Goal: Task Accomplishment & Management: Use online tool/utility

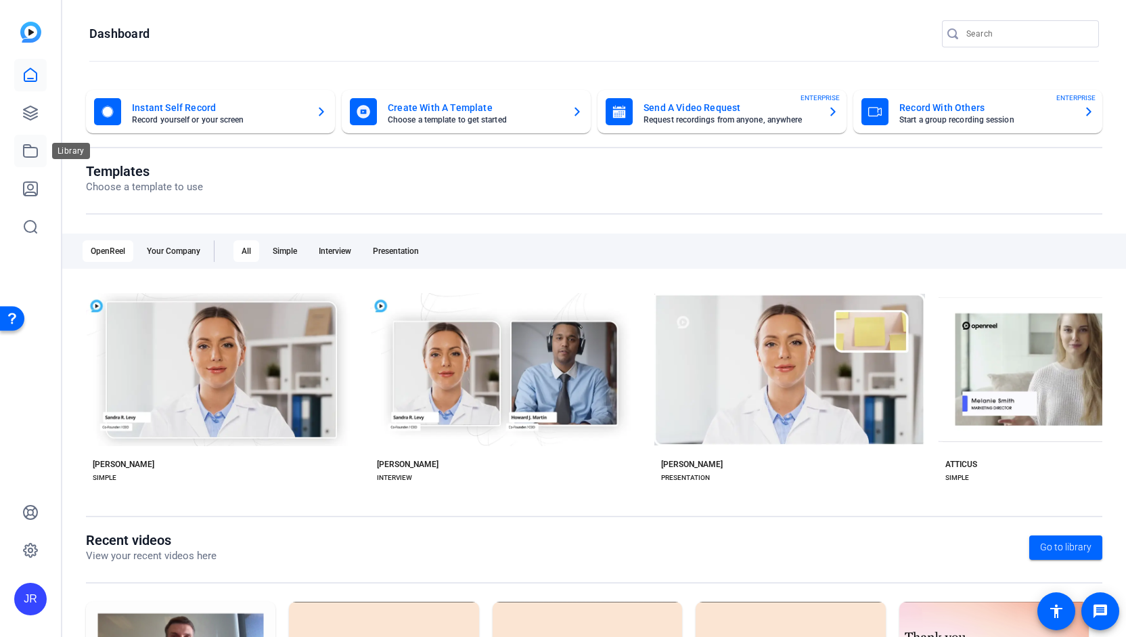
click at [39, 154] on link at bounding box center [30, 151] width 32 height 32
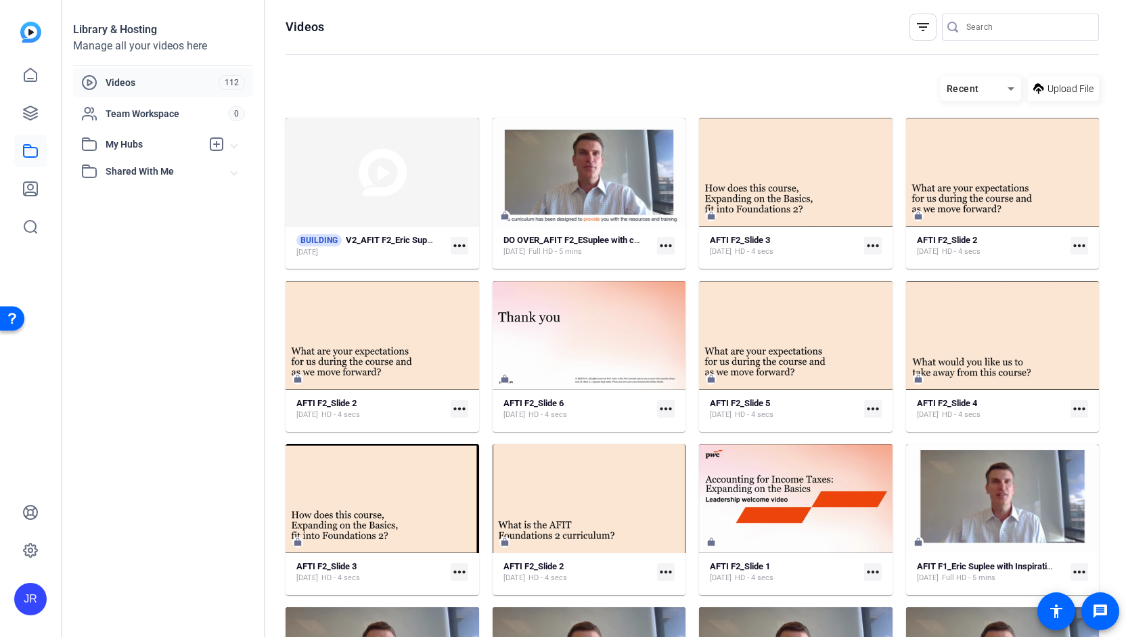
drag, startPoint x: 1119, startPoint y: 202, endPoint x: 1116, endPoint y: 320, distance: 117.8
click at [1116, 320] on div "Library & Hosting Manage all your videos here Videos 112 Team Workspace 0 My Hu…" at bounding box center [594, 318] width 1064 height 637
click at [386, 240] on strong "V2_AFIT F2_Eric Suplee_CC" at bounding box center [400, 240] width 109 height 10
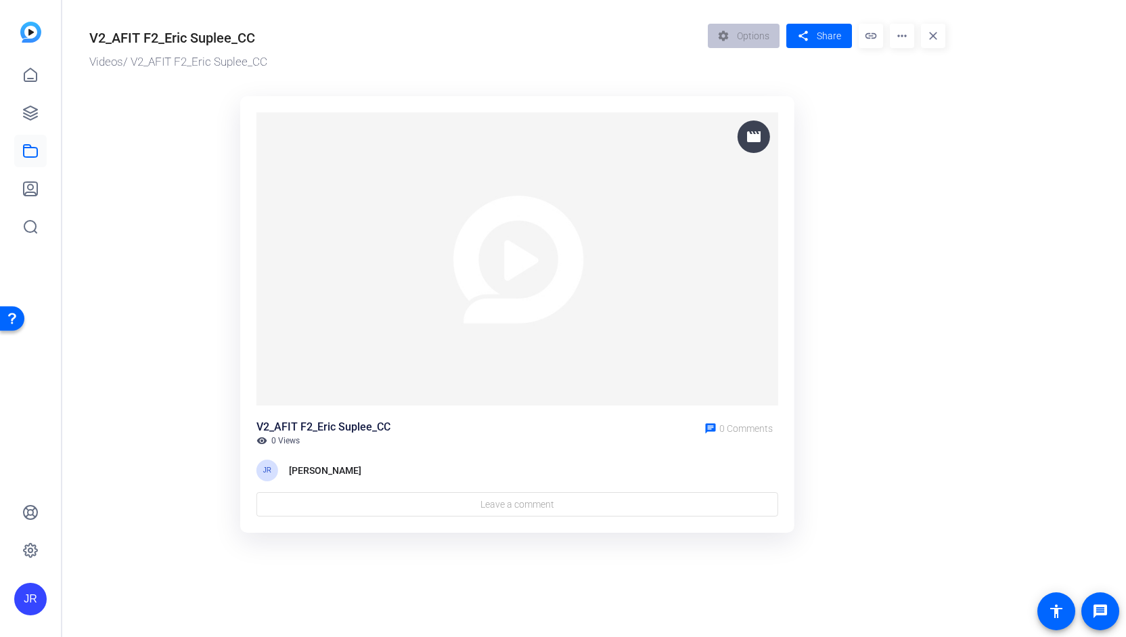
click at [30, 32] on img at bounding box center [30, 32] width 21 height 21
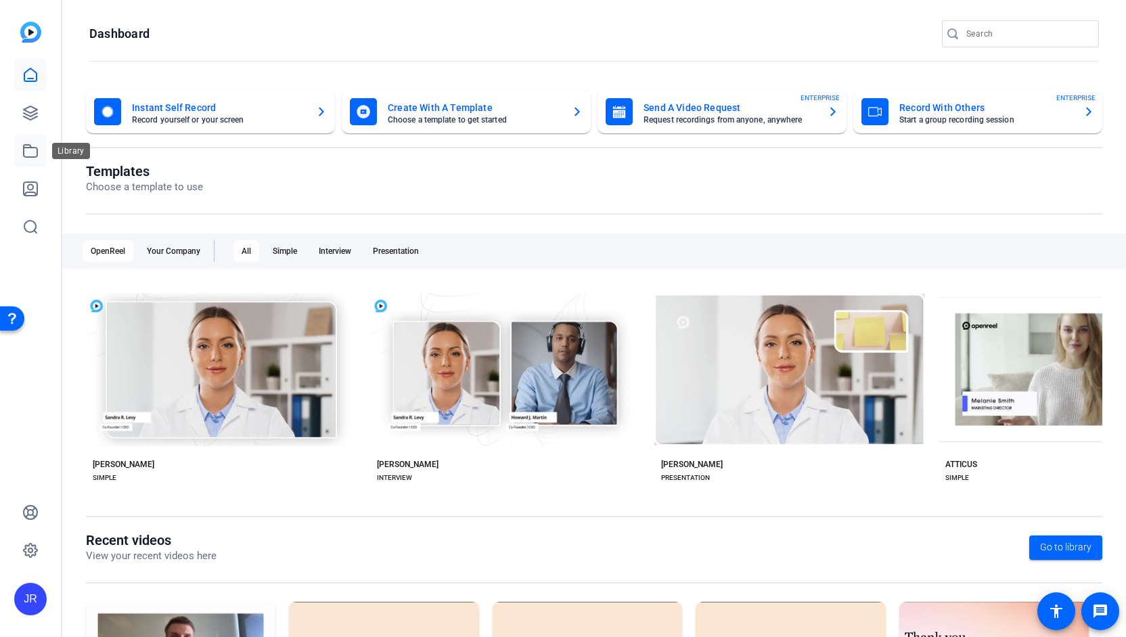
click at [28, 154] on icon at bounding box center [30, 151] width 16 height 16
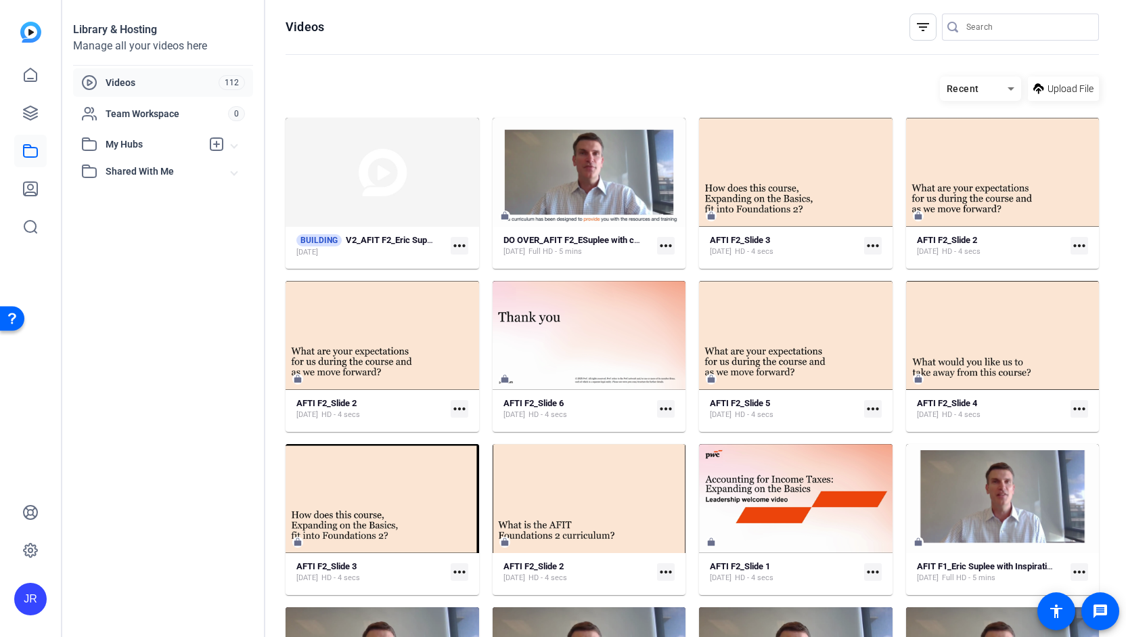
click at [458, 572] on mat-icon "more_horiz" at bounding box center [460, 572] width 18 height 18
click at [390, 564] on div at bounding box center [563, 318] width 1126 height 637
click at [403, 568] on div "AFTI F2_Slide 3 Oct 2, 2025 HD - 4 secs" at bounding box center [370, 572] width 149 height 22
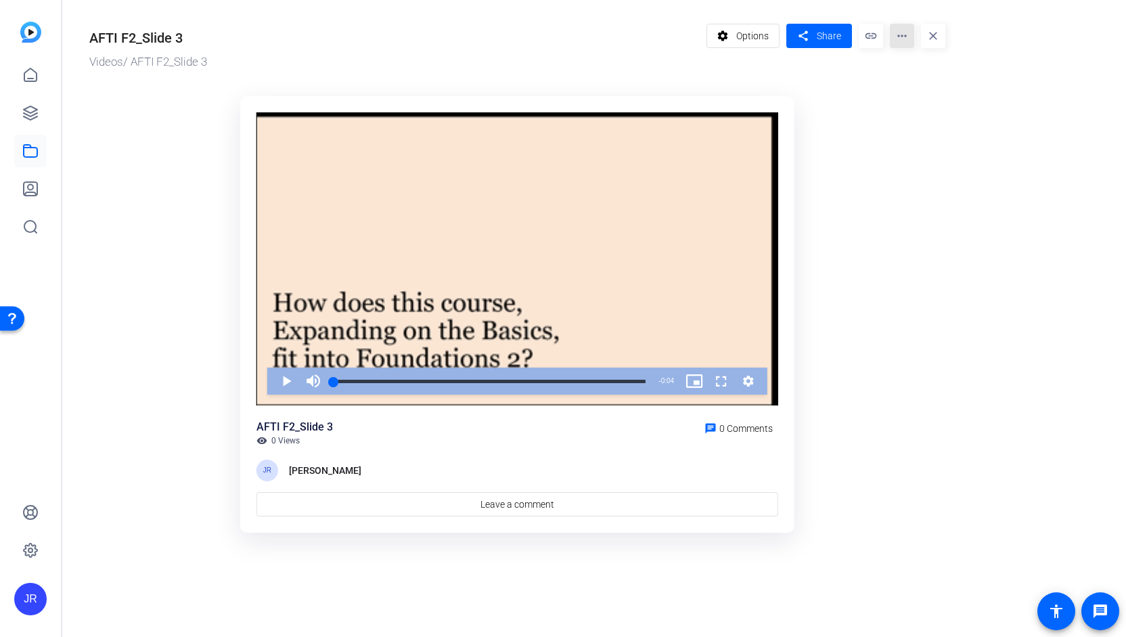
click at [907, 35] on mat-icon "more_horiz" at bounding box center [902, 36] width 24 height 24
click at [913, 150] on span "Delete" at bounding box center [931, 145] width 60 height 16
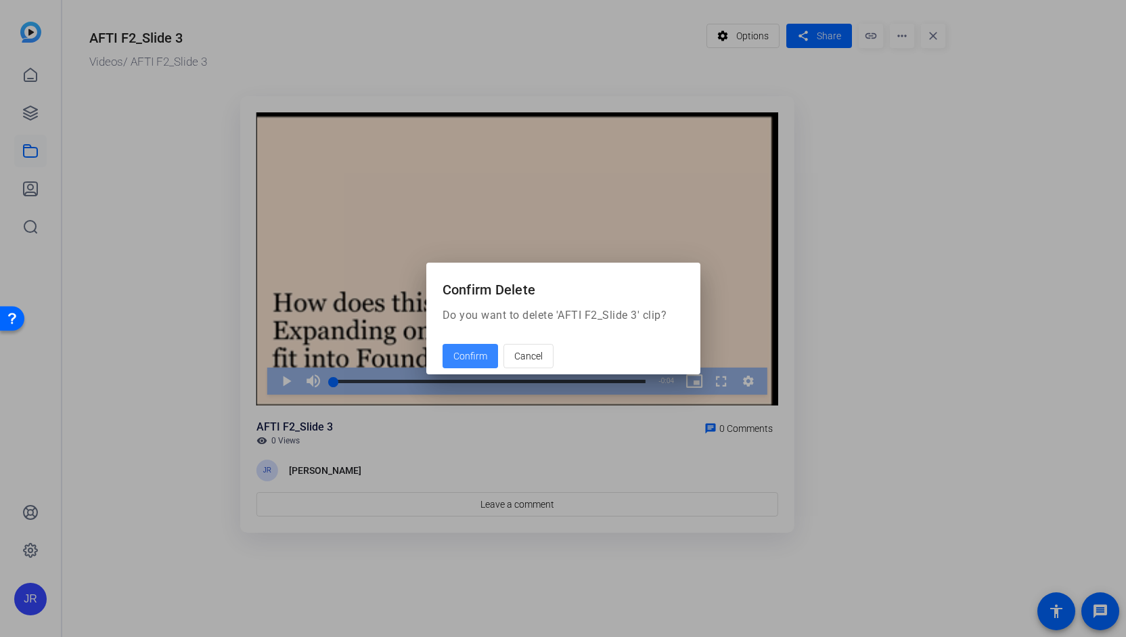
click at [474, 351] on span "Confirm" at bounding box center [470, 356] width 34 height 14
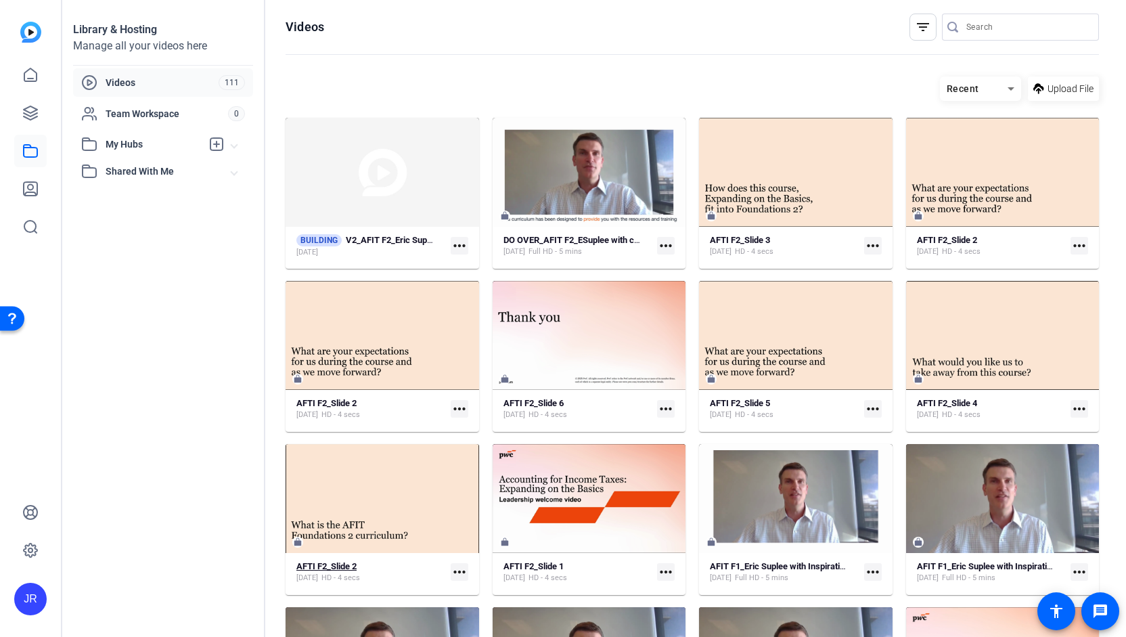
click at [360, 576] on span "HD - 4 secs" at bounding box center [340, 577] width 39 height 11
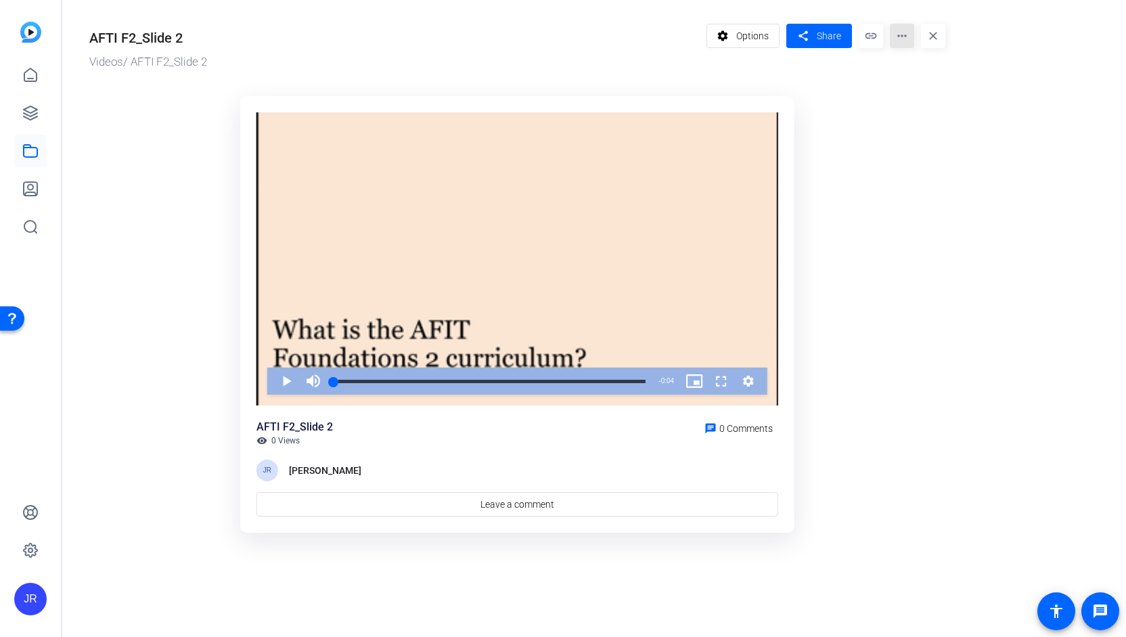
click at [901, 40] on mat-icon "more_horiz" at bounding box center [902, 36] width 24 height 24
click at [912, 150] on span "Delete" at bounding box center [931, 145] width 60 height 16
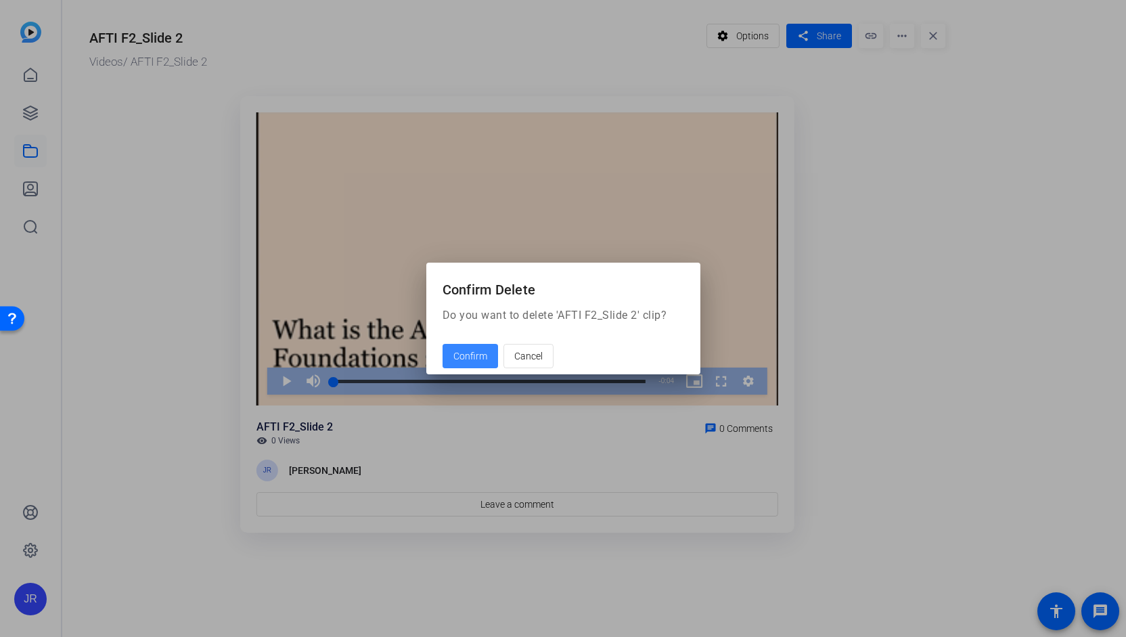
click at [477, 353] on span "Confirm" at bounding box center [470, 356] width 34 height 14
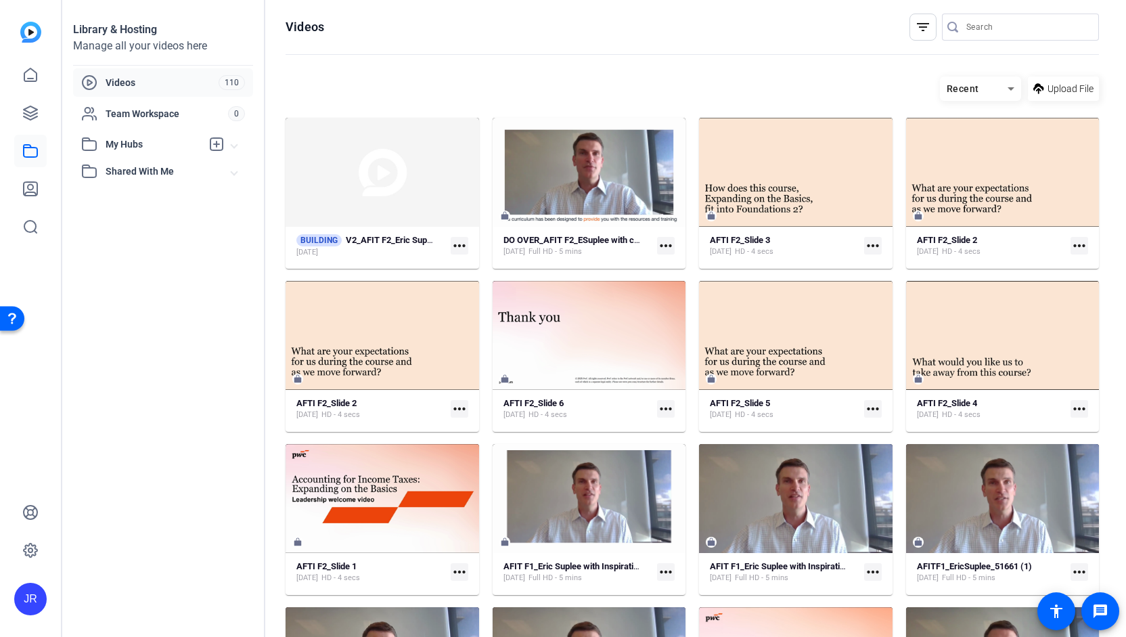
click at [455, 244] on mat-icon "more_horiz" at bounding box center [460, 246] width 18 height 18
click at [384, 251] on div at bounding box center [563, 318] width 1126 height 637
click at [384, 251] on div "Oct 2, 2025" at bounding box center [365, 252] width 139 height 11
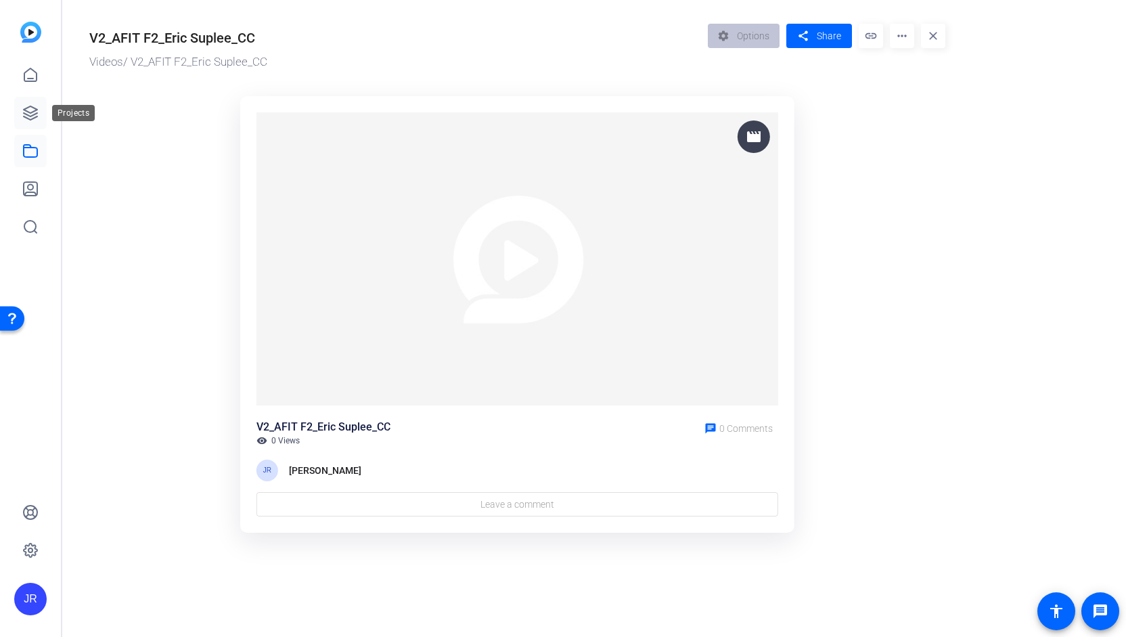
click at [30, 113] on icon at bounding box center [30, 113] width 16 height 16
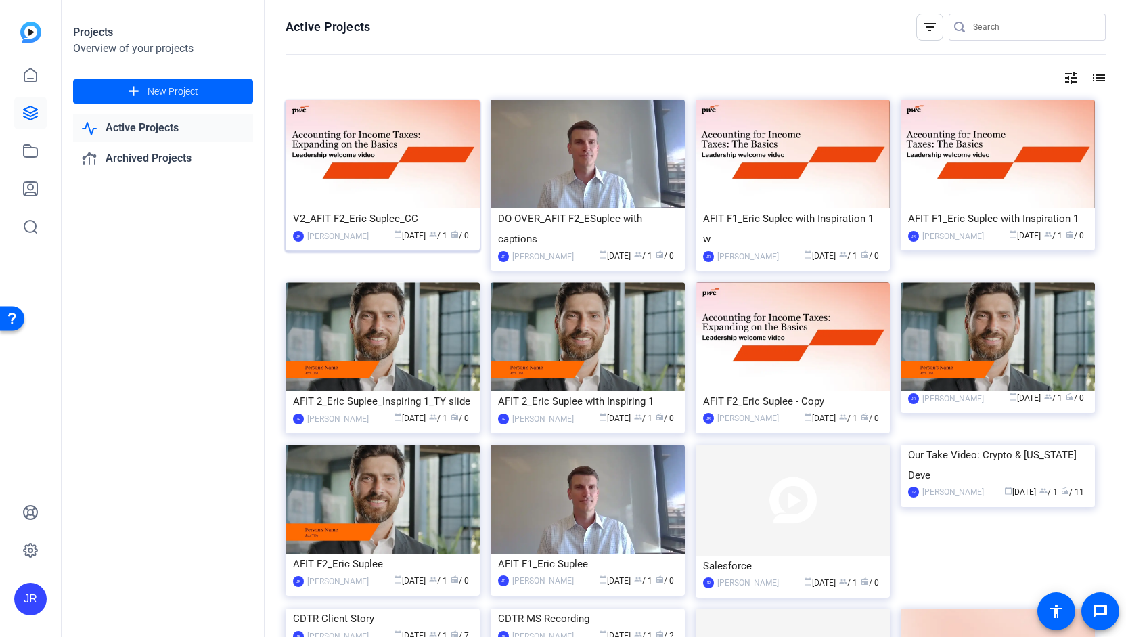
click at [334, 212] on div "V2_AFIT F2_Eric Suplee_CC" at bounding box center [382, 218] width 179 height 20
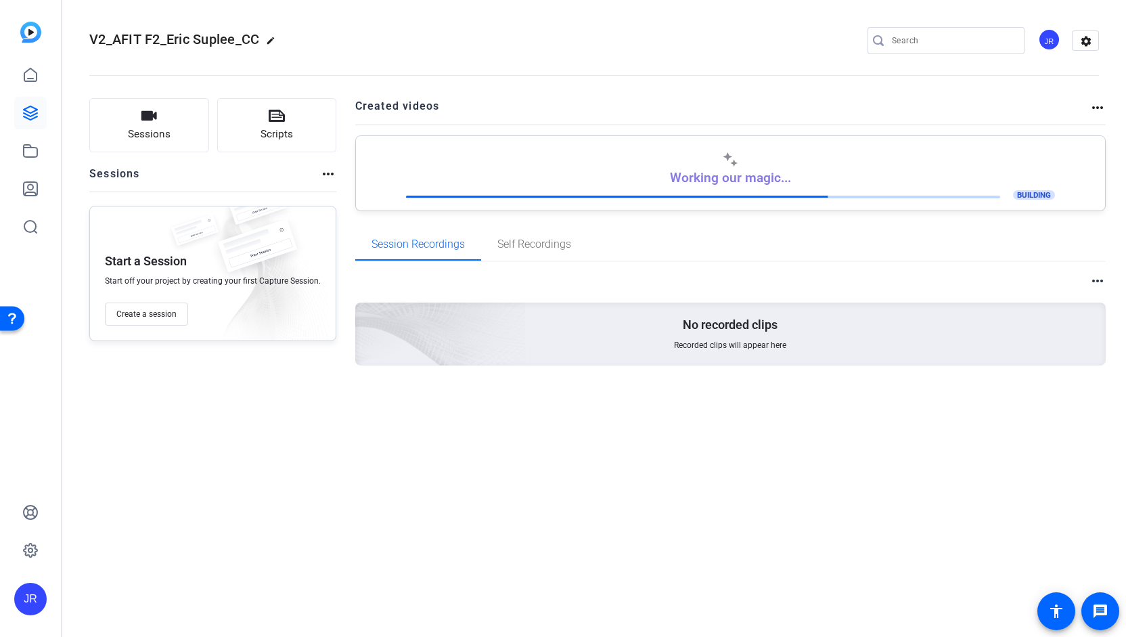
click at [26, 45] on div at bounding box center [30, 132] width 32 height 221
click at [19, 34] on div at bounding box center [30, 132] width 32 height 221
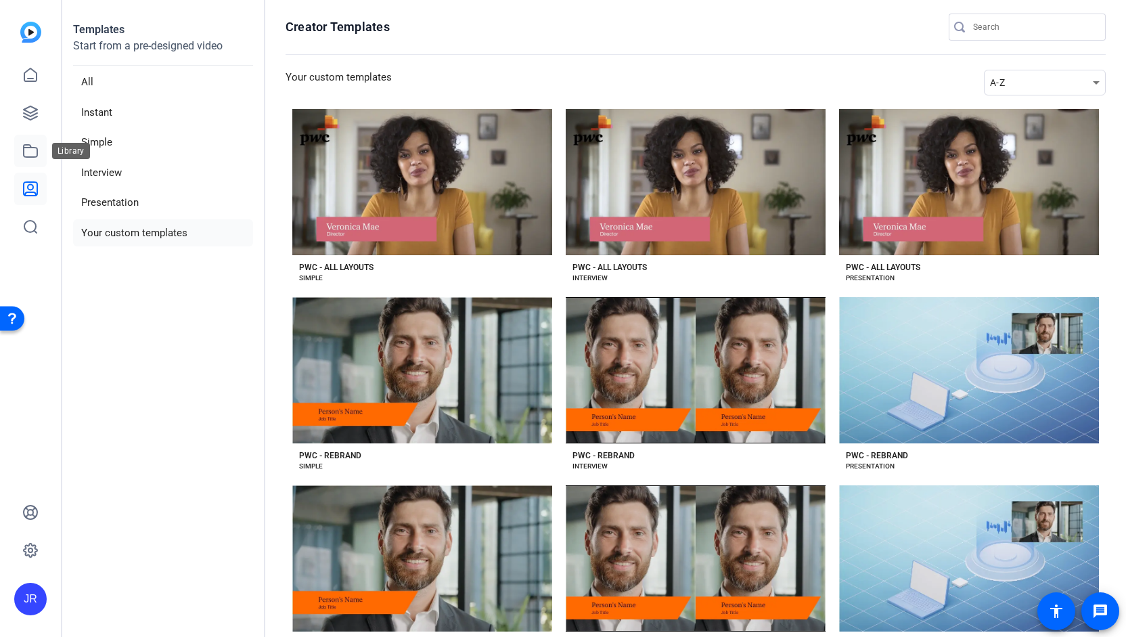
click at [22, 154] on icon at bounding box center [30, 151] width 16 height 16
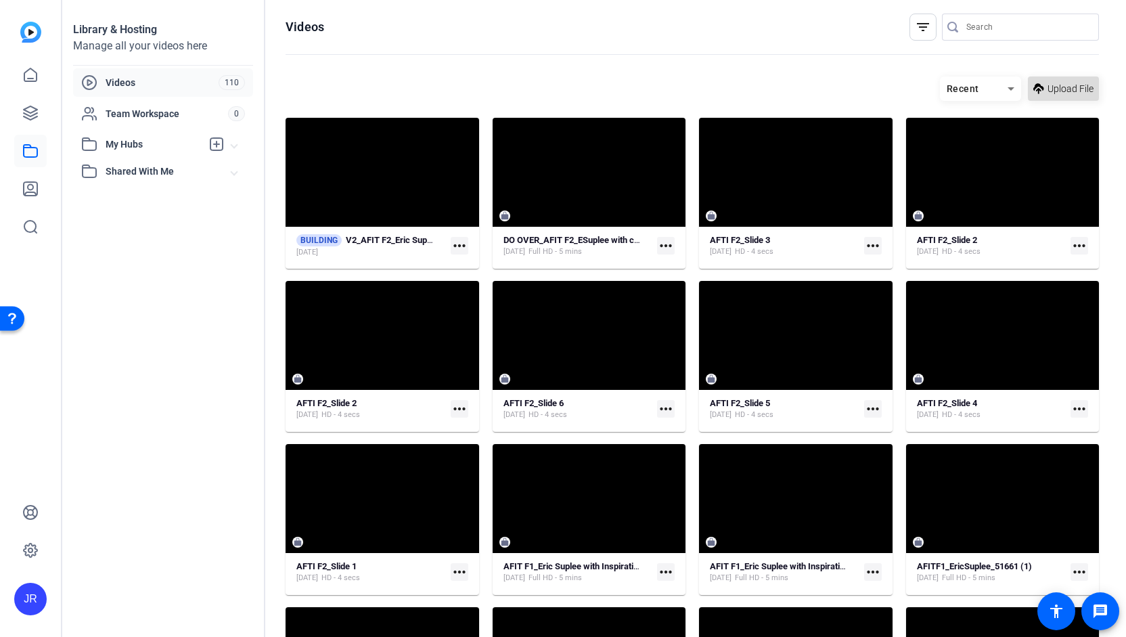
click at [1050, 90] on span "Upload File" at bounding box center [1070, 89] width 46 height 14
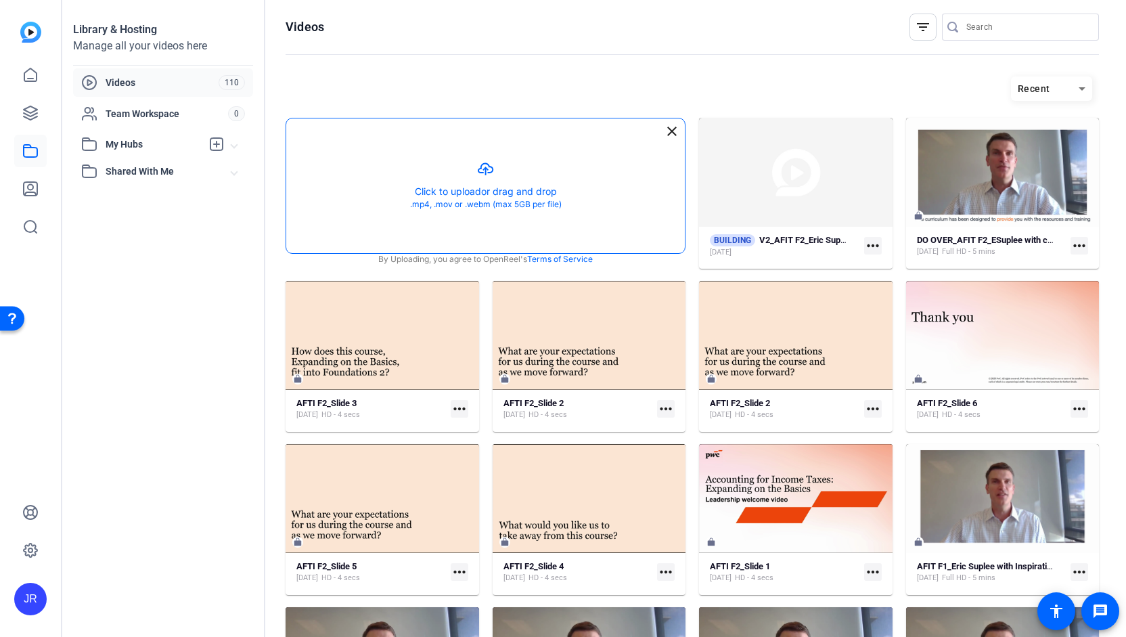
click at [491, 173] on button "button" at bounding box center [485, 185] width 399 height 135
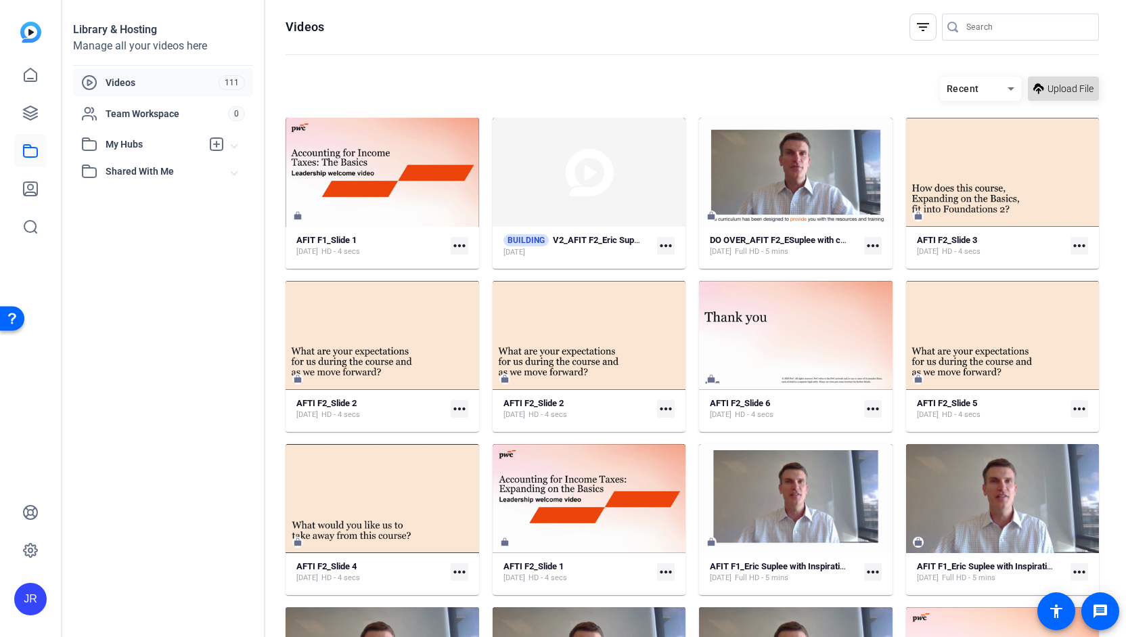
click at [1058, 84] on span "Upload File" at bounding box center [1070, 89] width 46 height 14
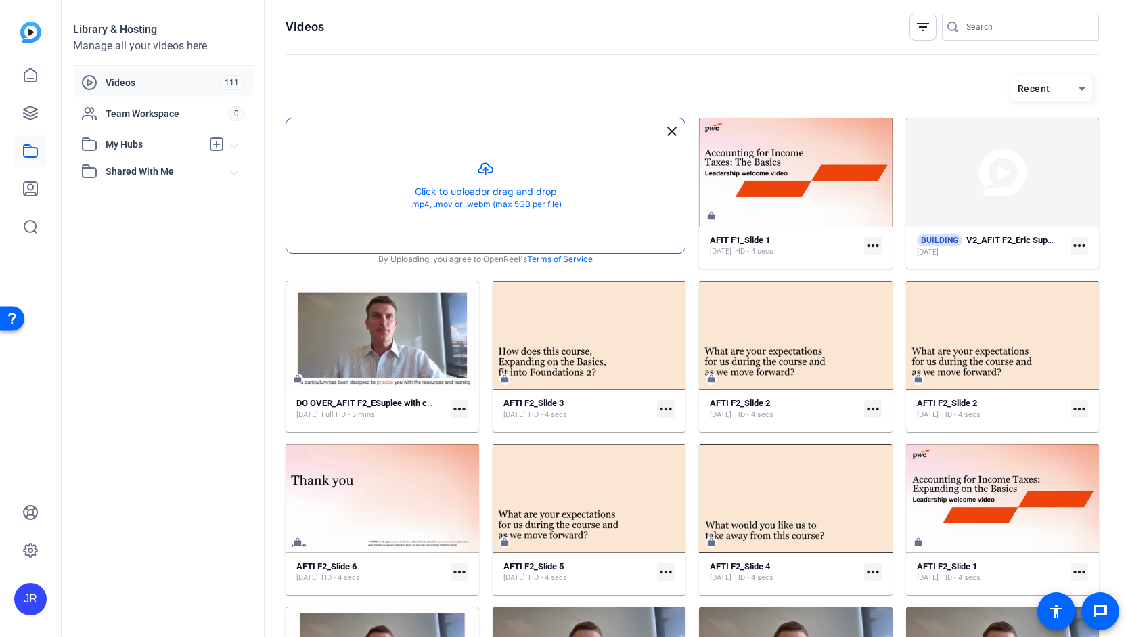
click at [482, 164] on button "button" at bounding box center [485, 185] width 399 height 135
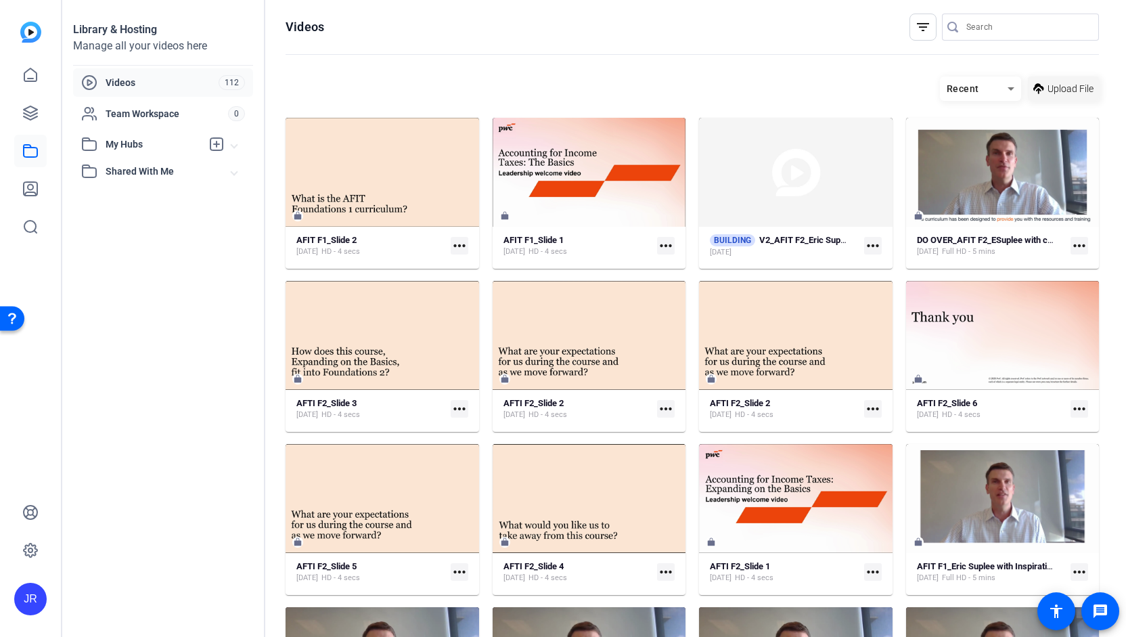
click at [1054, 89] on span "Upload File" at bounding box center [1070, 89] width 46 height 14
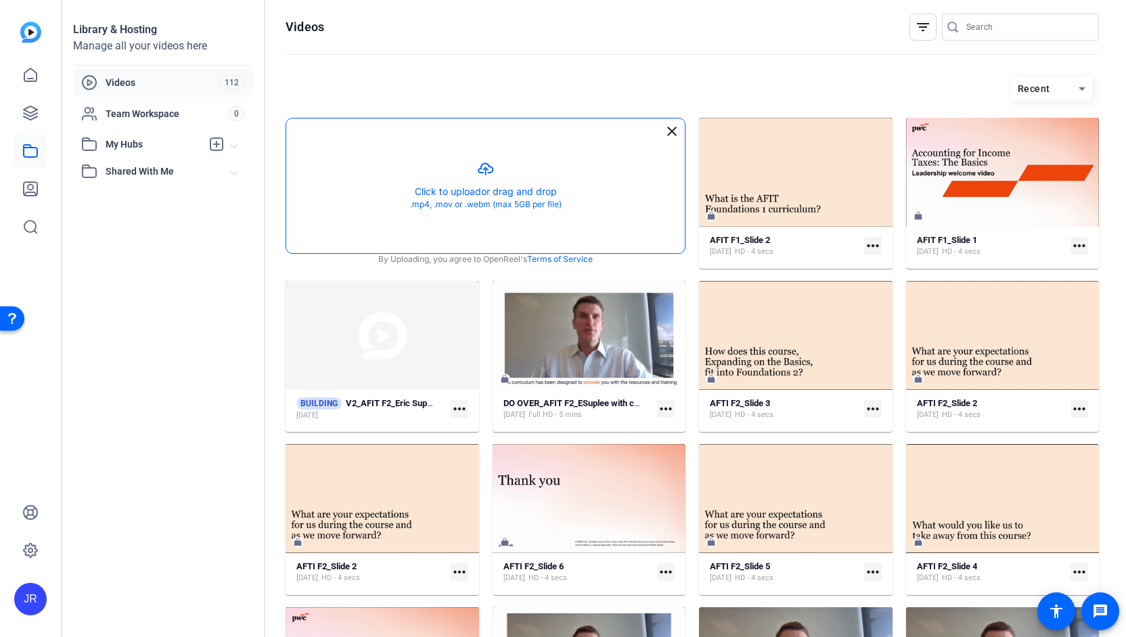
click at [482, 171] on button "button" at bounding box center [485, 185] width 399 height 135
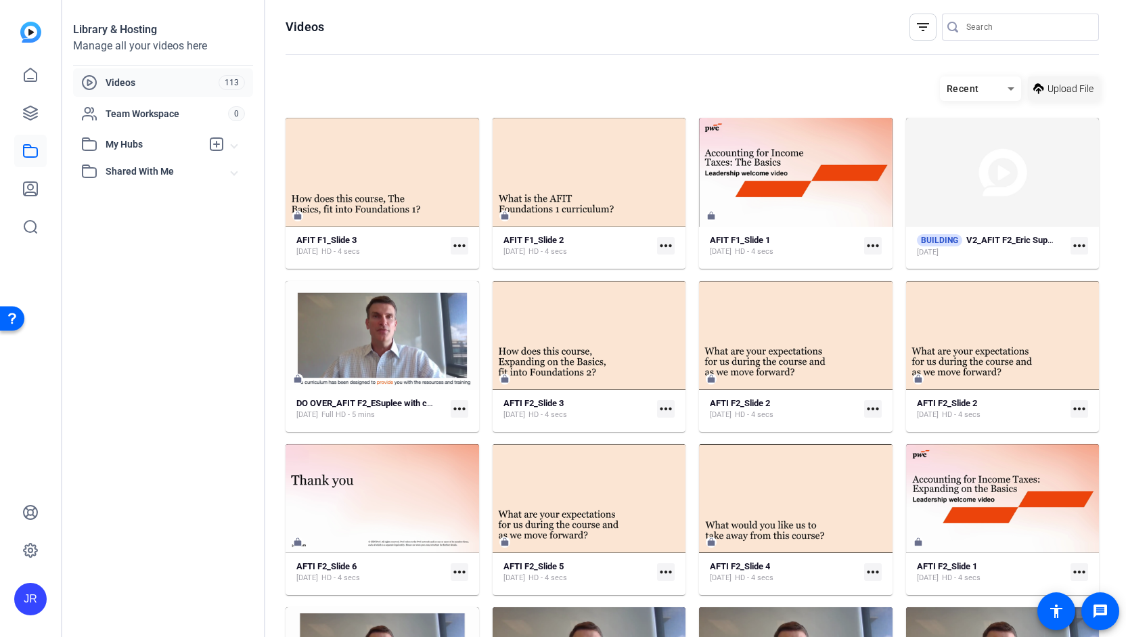
click at [1062, 92] on span "Upload File" at bounding box center [1070, 89] width 46 height 14
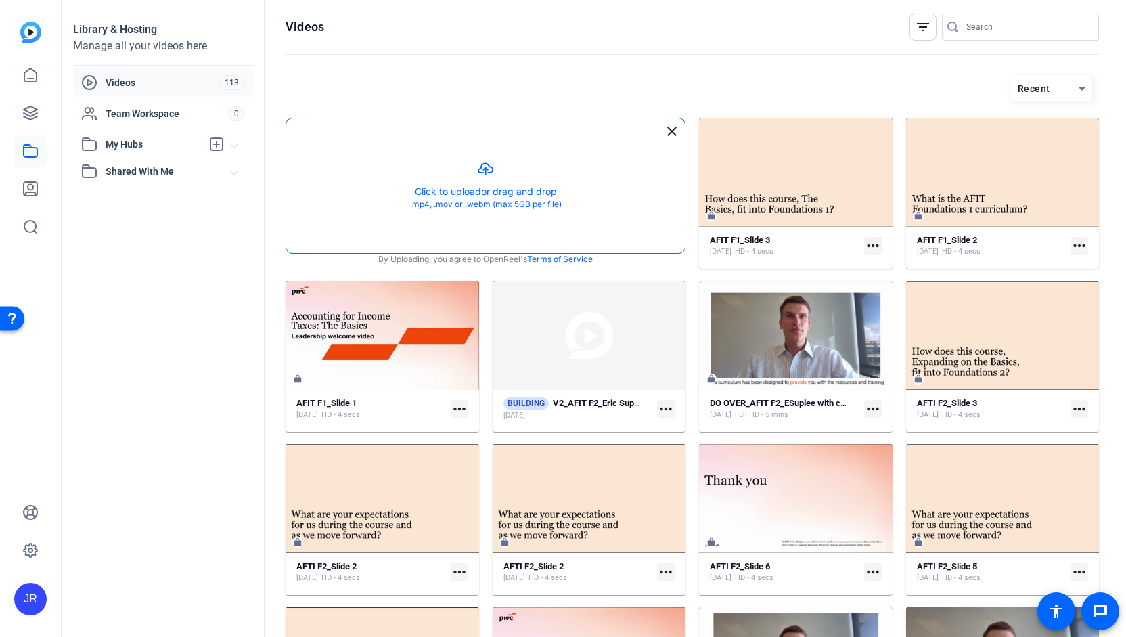
click at [480, 174] on button "button" at bounding box center [485, 185] width 399 height 135
click at [497, 162] on button "button" at bounding box center [485, 185] width 399 height 135
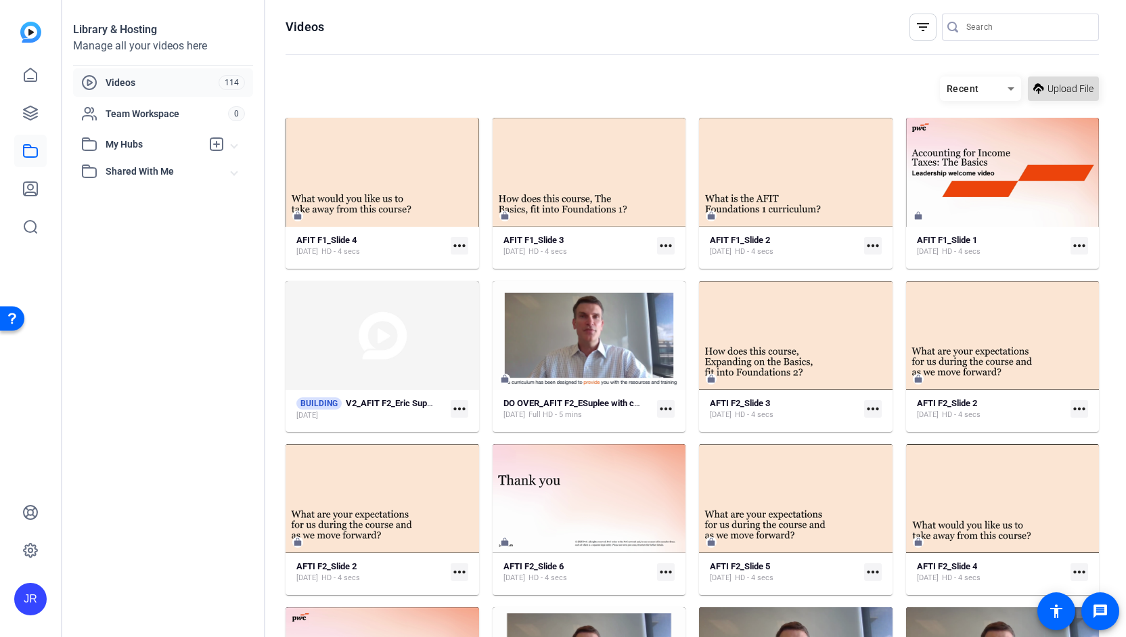
click at [1058, 90] on span "Upload File" at bounding box center [1070, 89] width 46 height 14
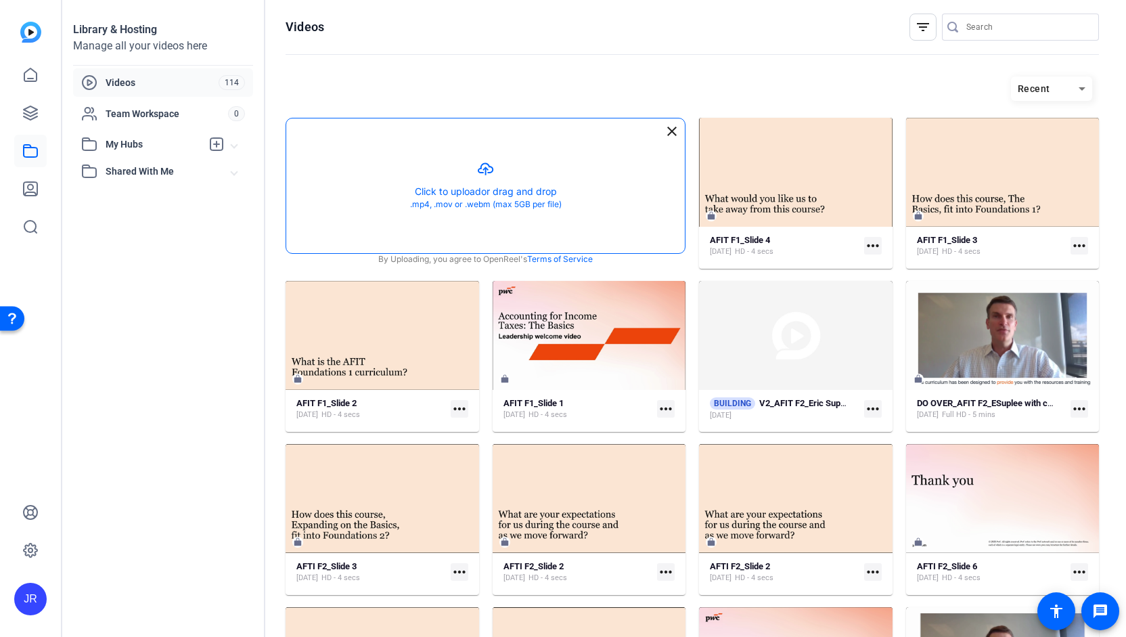
click at [503, 177] on button "button" at bounding box center [485, 185] width 399 height 135
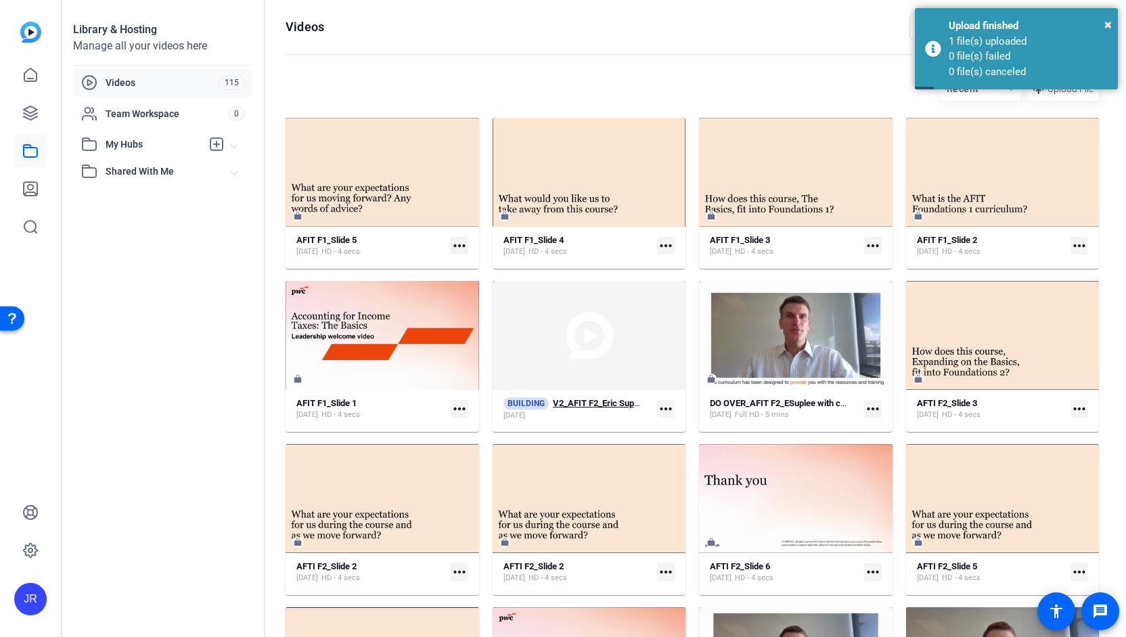
click at [581, 415] on div "[DATE]" at bounding box center [572, 415] width 139 height 11
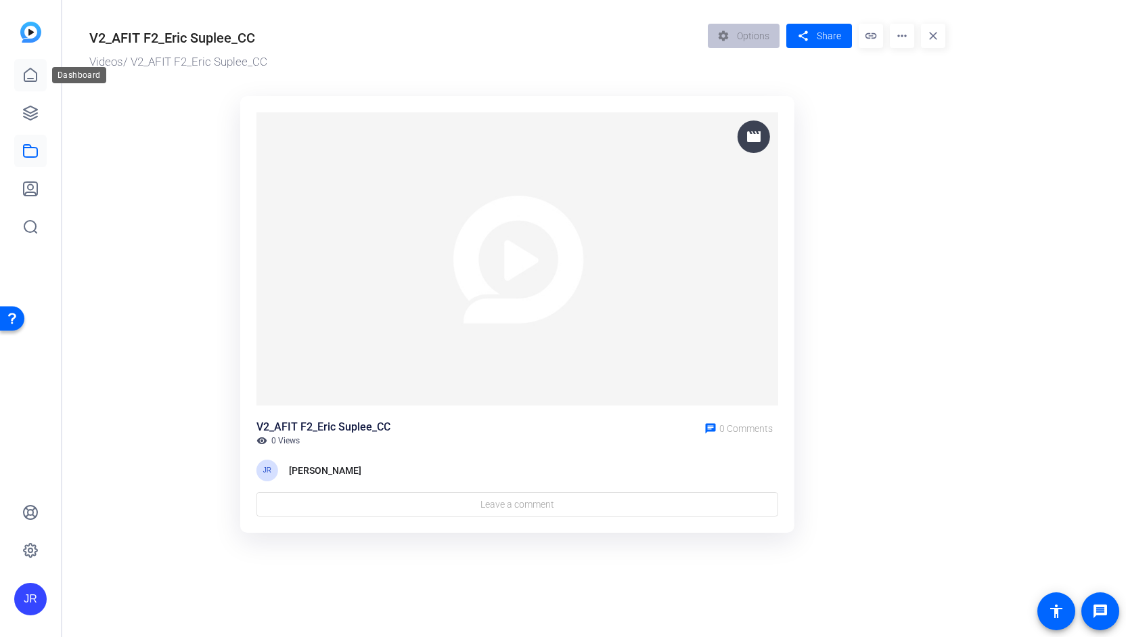
click at [20, 87] on link at bounding box center [30, 75] width 32 height 32
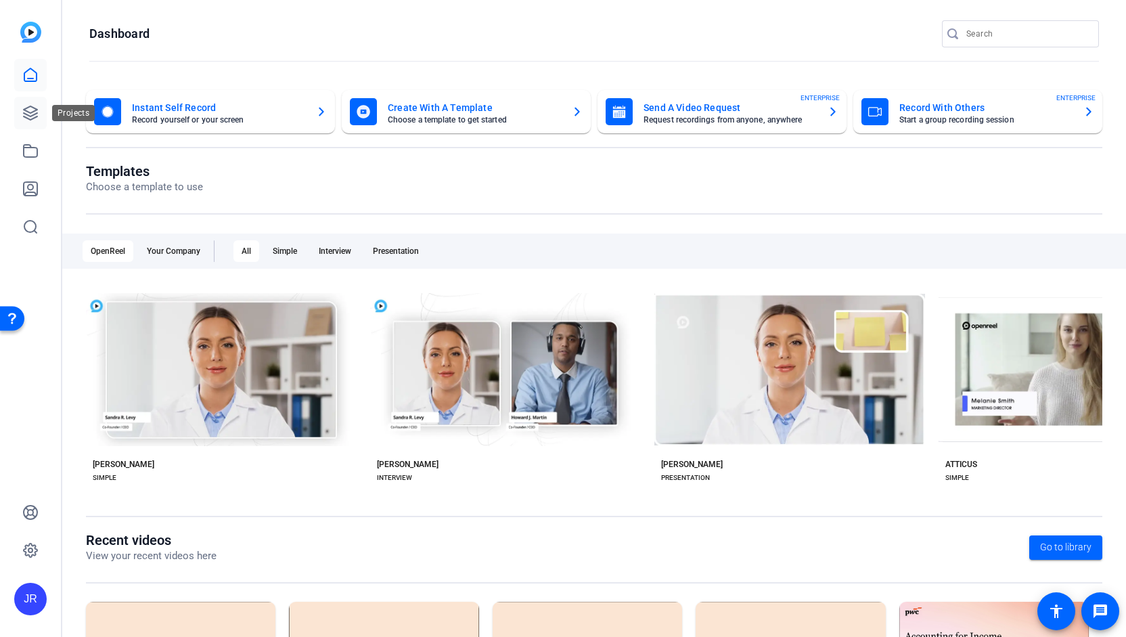
click at [38, 116] on icon at bounding box center [30, 113] width 16 height 16
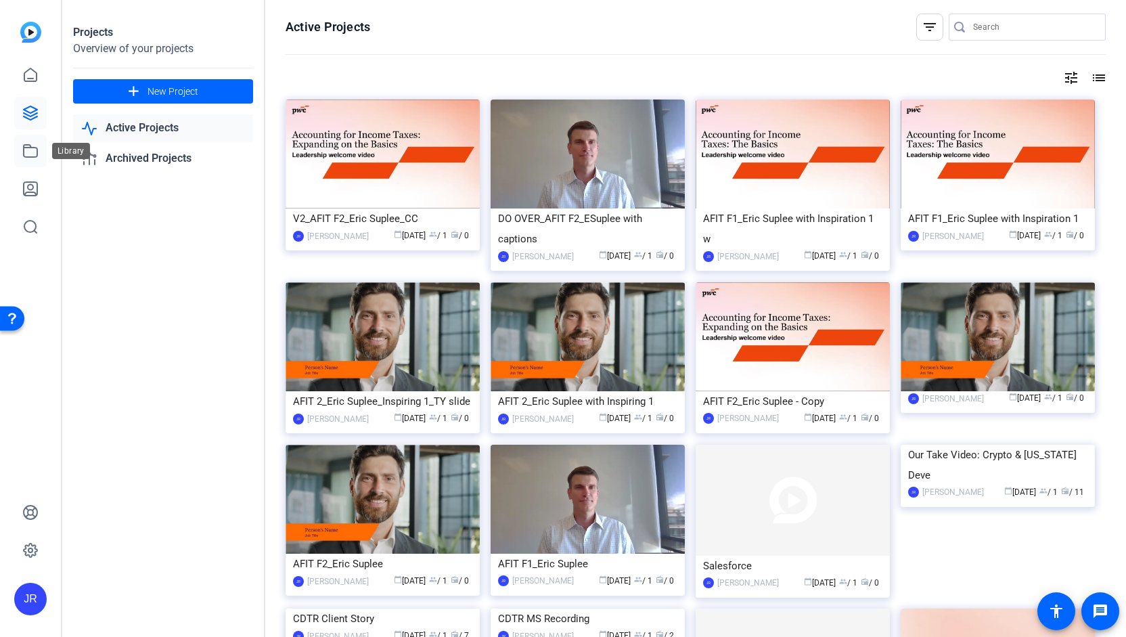
click at [28, 158] on icon at bounding box center [30, 151] width 16 height 16
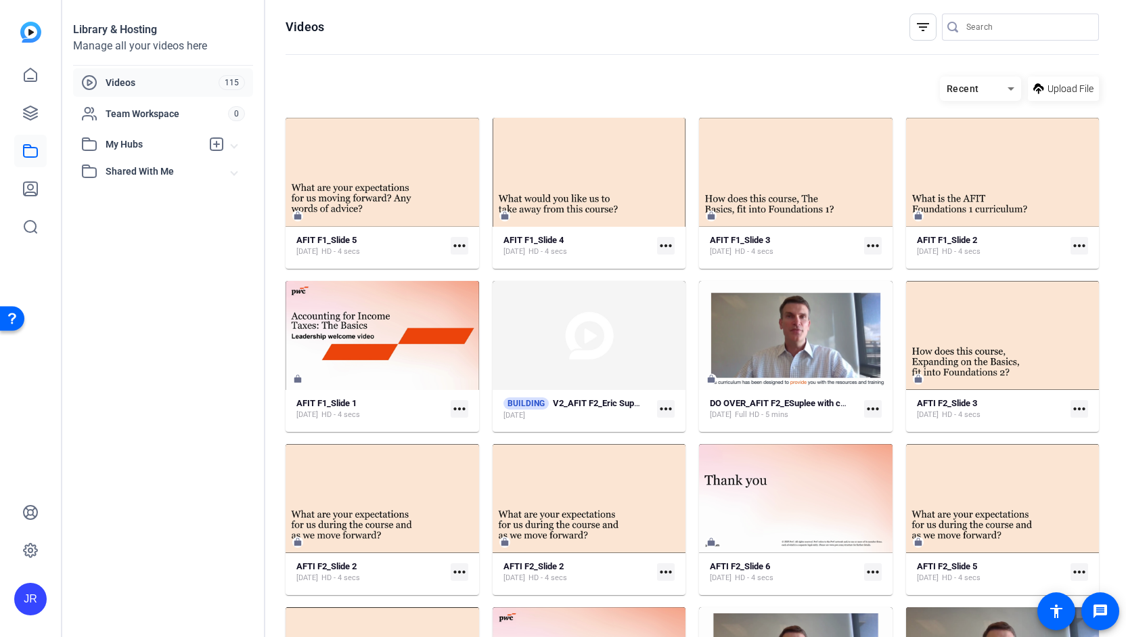
click at [35, 36] on img at bounding box center [30, 32] width 21 height 21
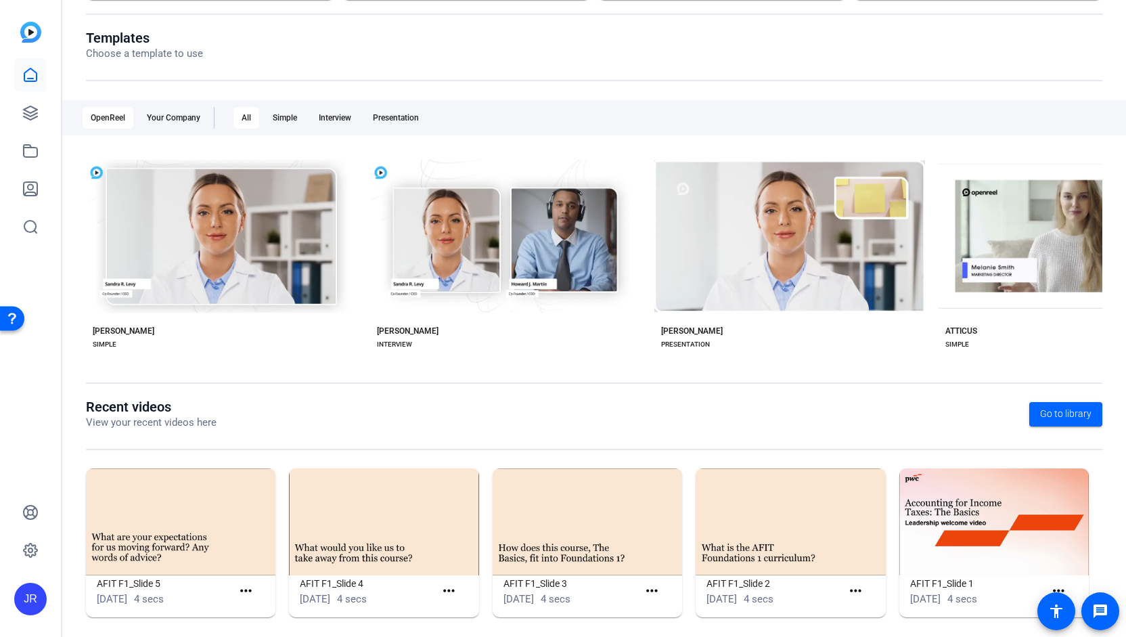
scroll to position [143, 0]
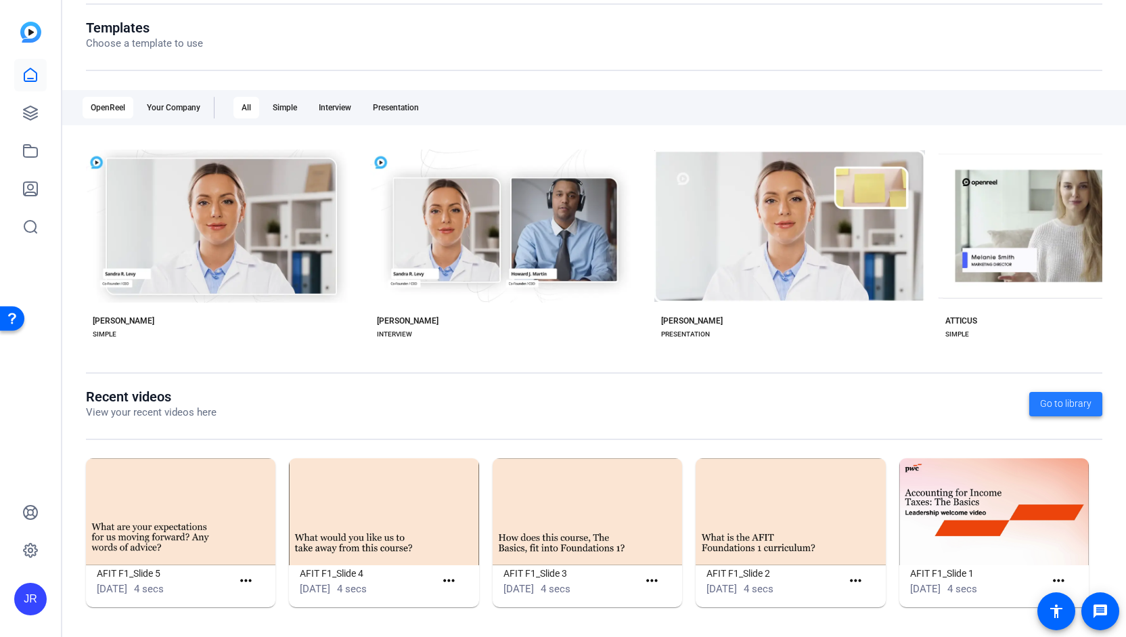
click at [1068, 413] on span at bounding box center [1065, 404] width 73 height 32
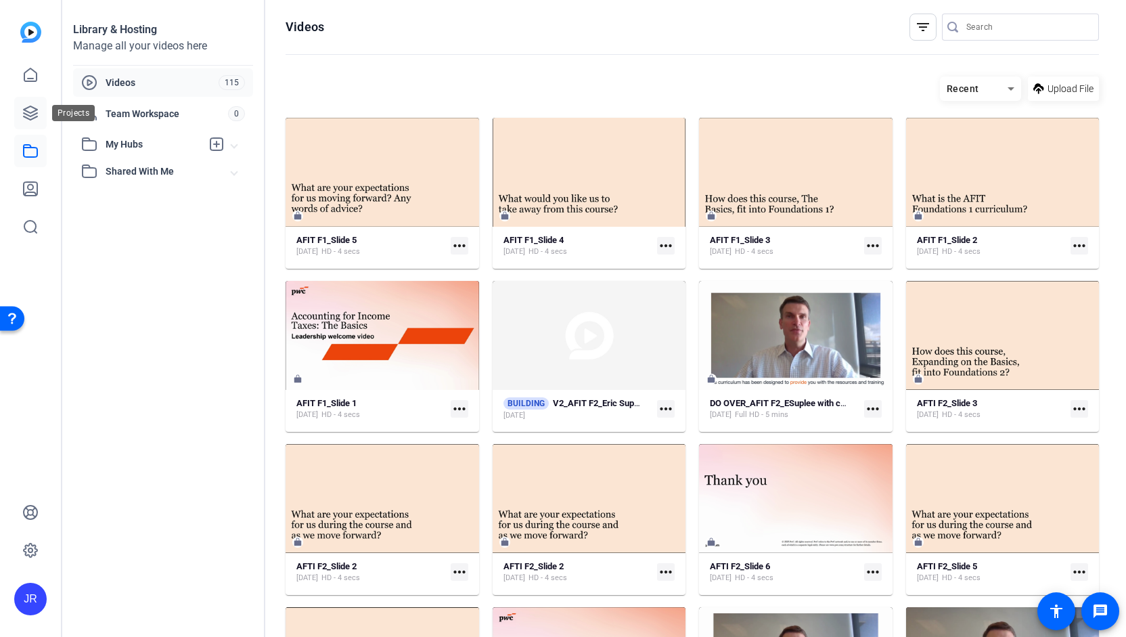
click at [31, 114] on icon at bounding box center [30, 113] width 16 height 16
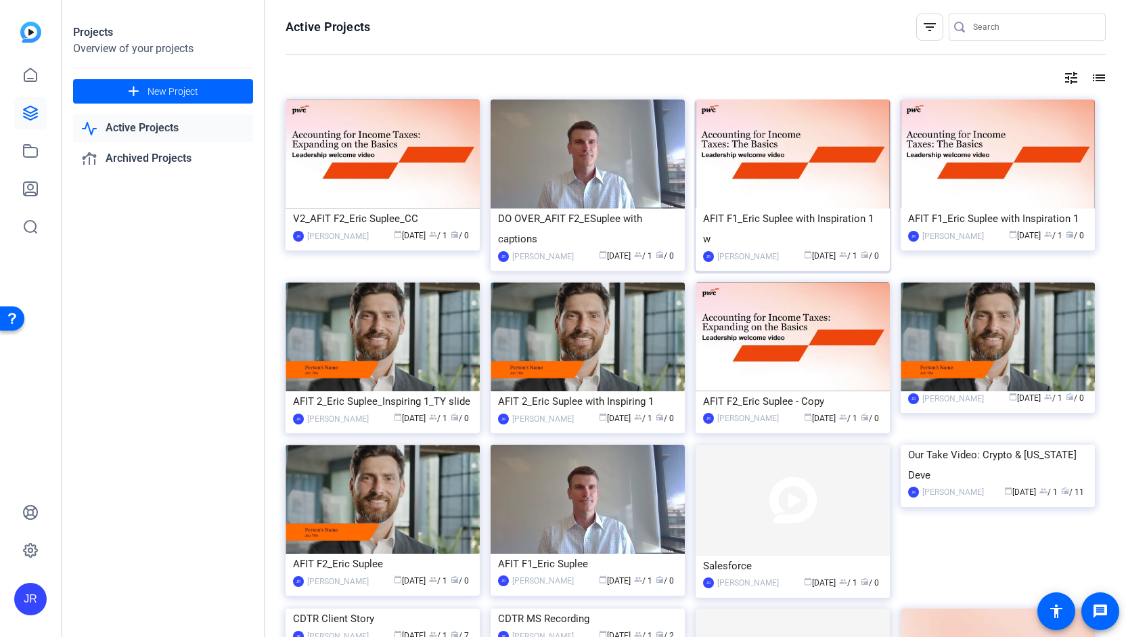
click at [809, 216] on div "AFIT F1_Eric Suplee with Inspiration 1 w" at bounding box center [792, 228] width 179 height 41
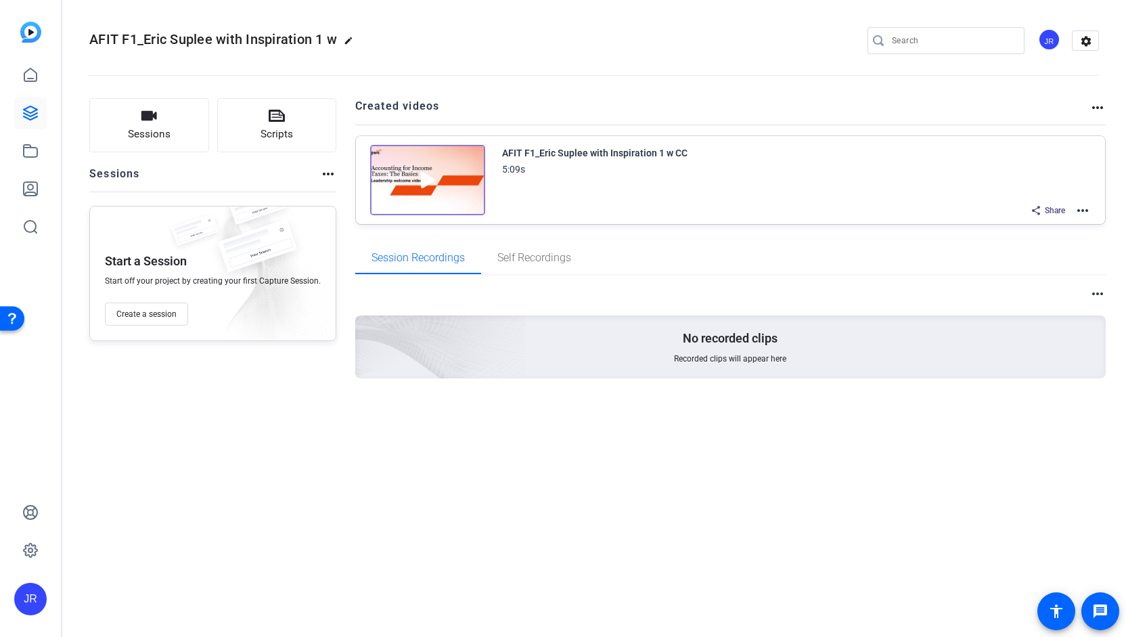
click at [1084, 204] on mat-icon "more_horiz" at bounding box center [1082, 210] width 16 height 16
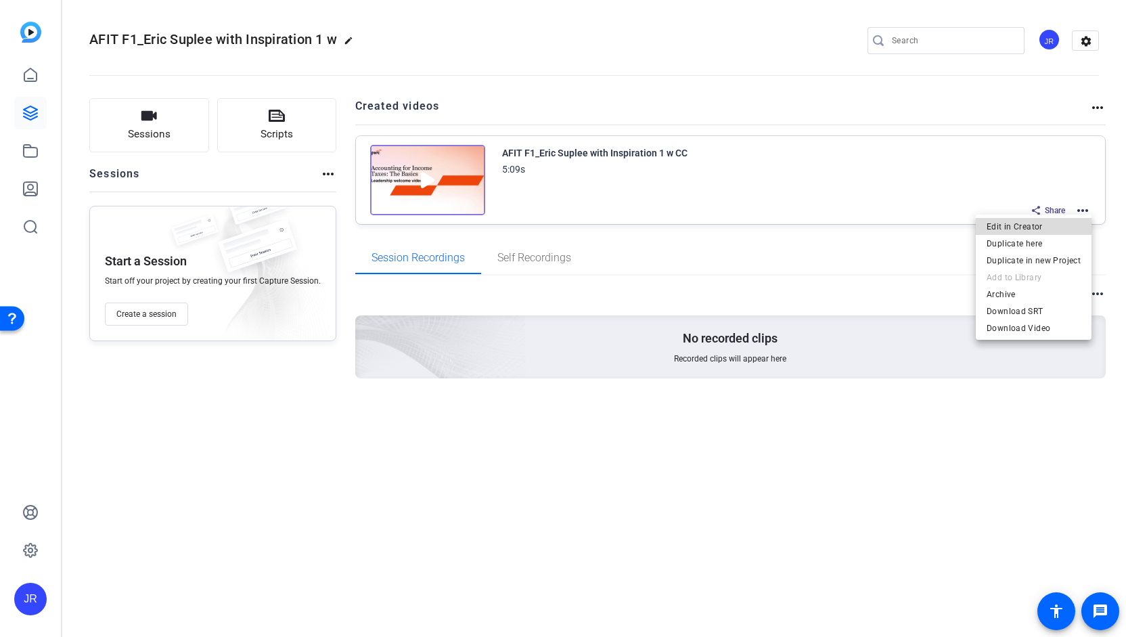
click at [1043, 222] on span "Edit in Creator" at bounding box center [1034, 226] width 94 height 16
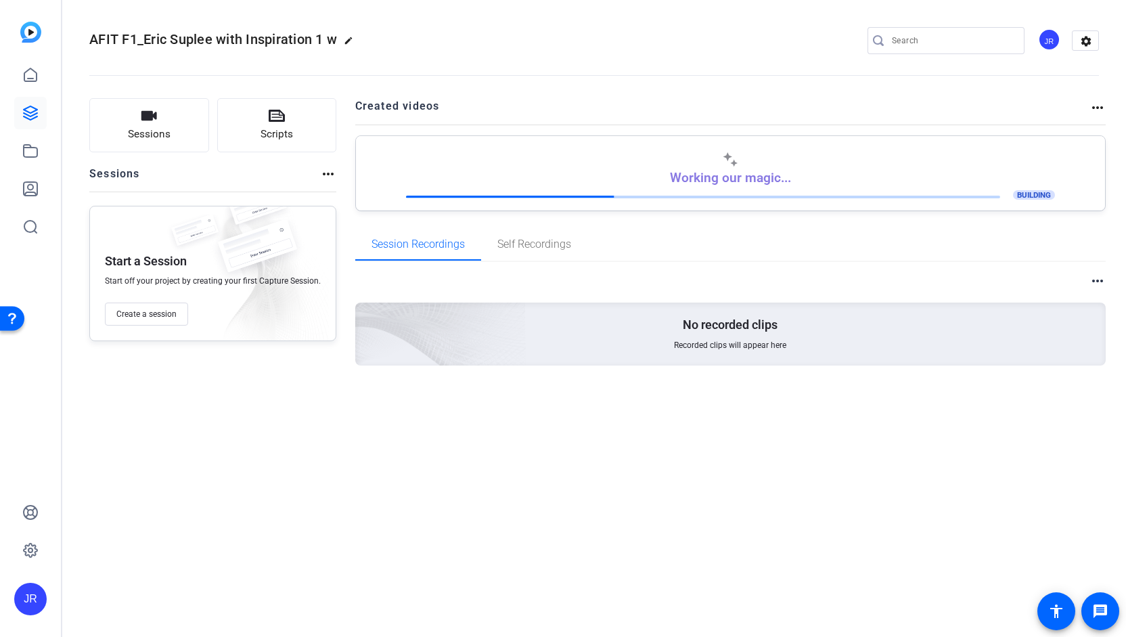
click at [37, 35] on img at bounding box center [30, 32] width 21 height 21
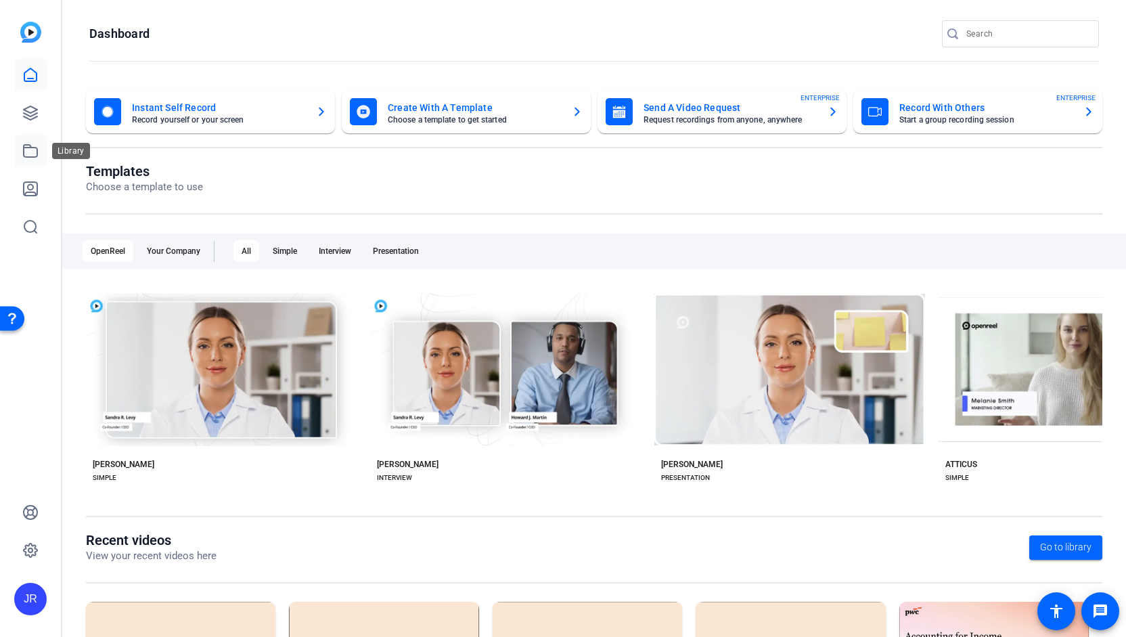
click at [37, 158] on icon at bounding box center [30, 151] width 16 height 16
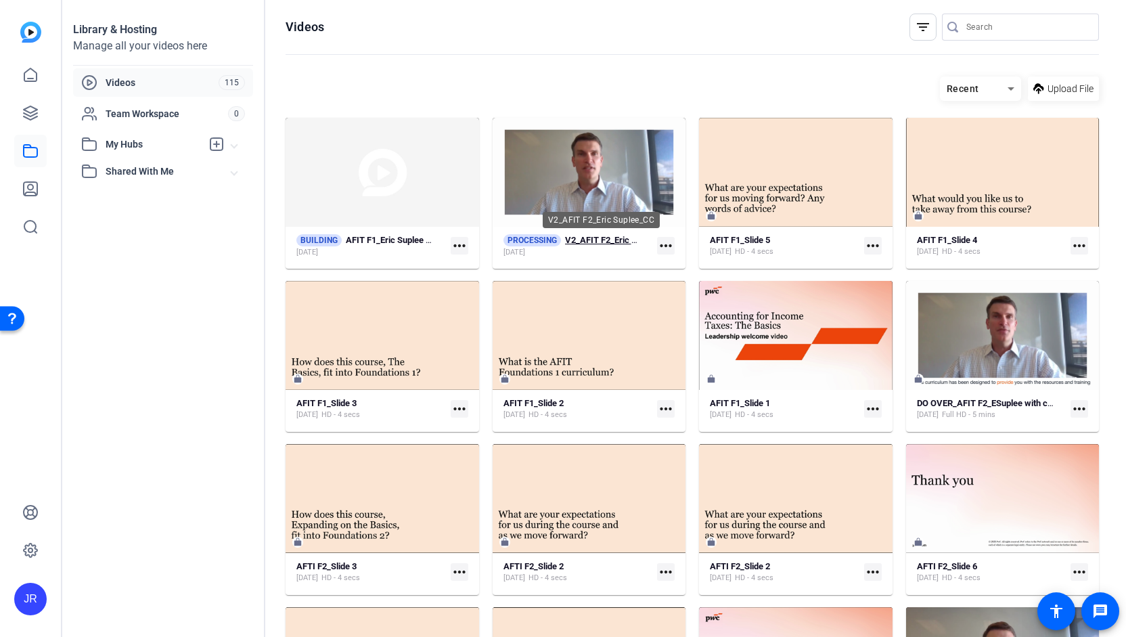
click at [587, 237] on strong "V2_AFIT F2_Eric Suplee_CC" at bounding box center [619, 240] width 109 height 10
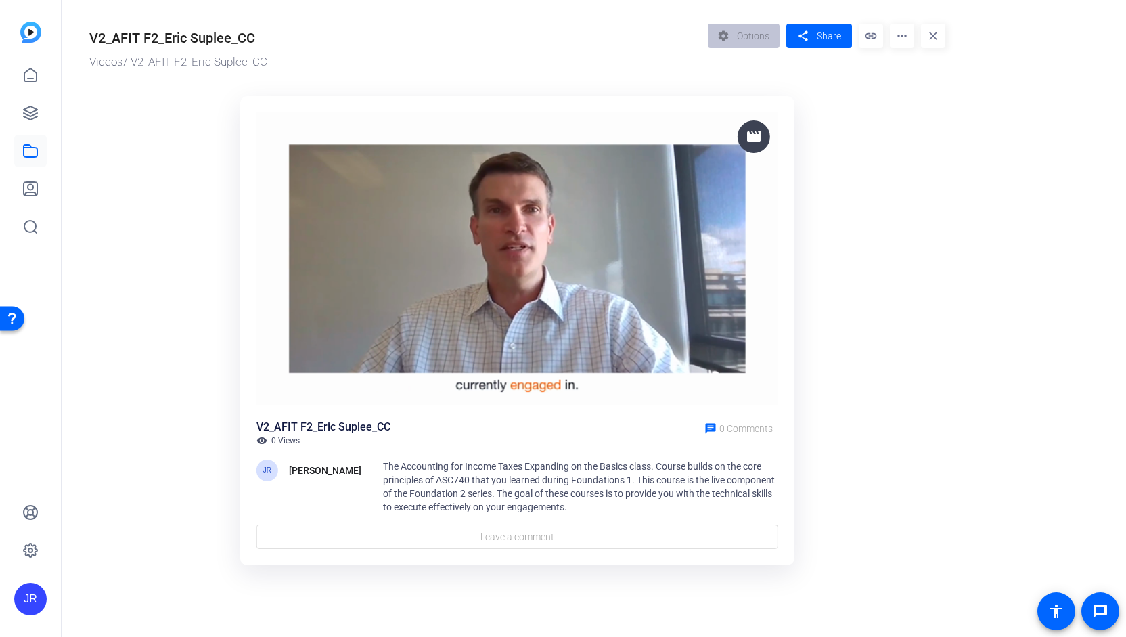
click at [410, 317] on img at bounding box center [517, 259] width 522 height 294
click at [35, 74] on icon at bounding box center [30, 75] width 16 height 16
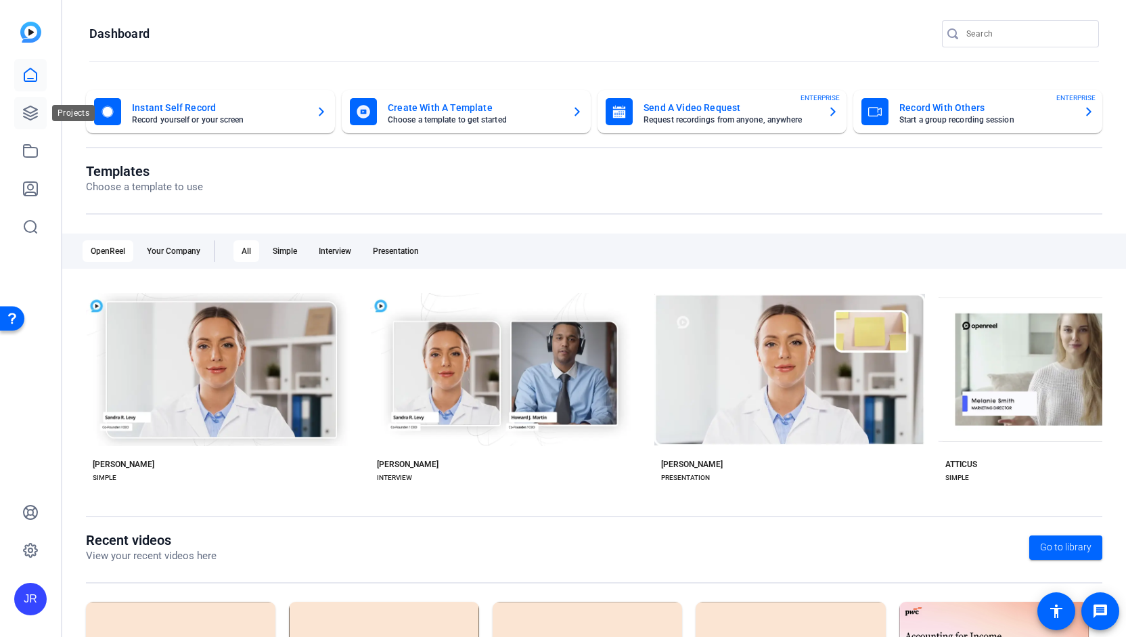
click at [35, 118] on icon at bounding box center [31, 113] width 14 height 14
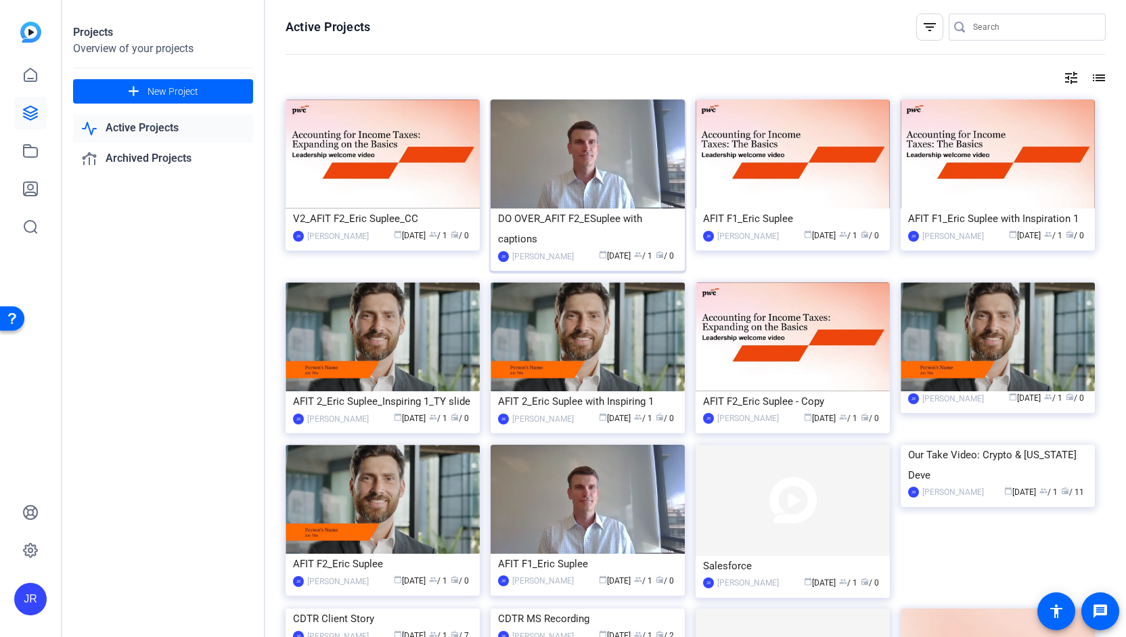
click at [597, 217] on div "DO OVER_AFIT F2_ESuplee with captions" at bounding box center [587, 228] width 179 height 41
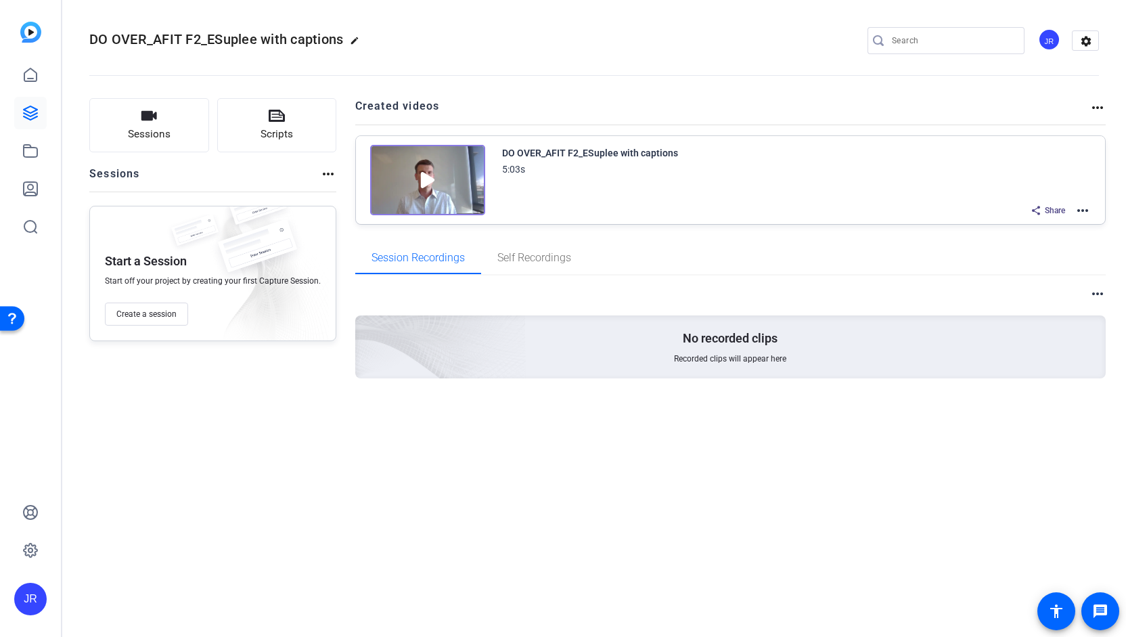
click at [426, 173] on img at bounding box center [427, 180] width 115 height 70
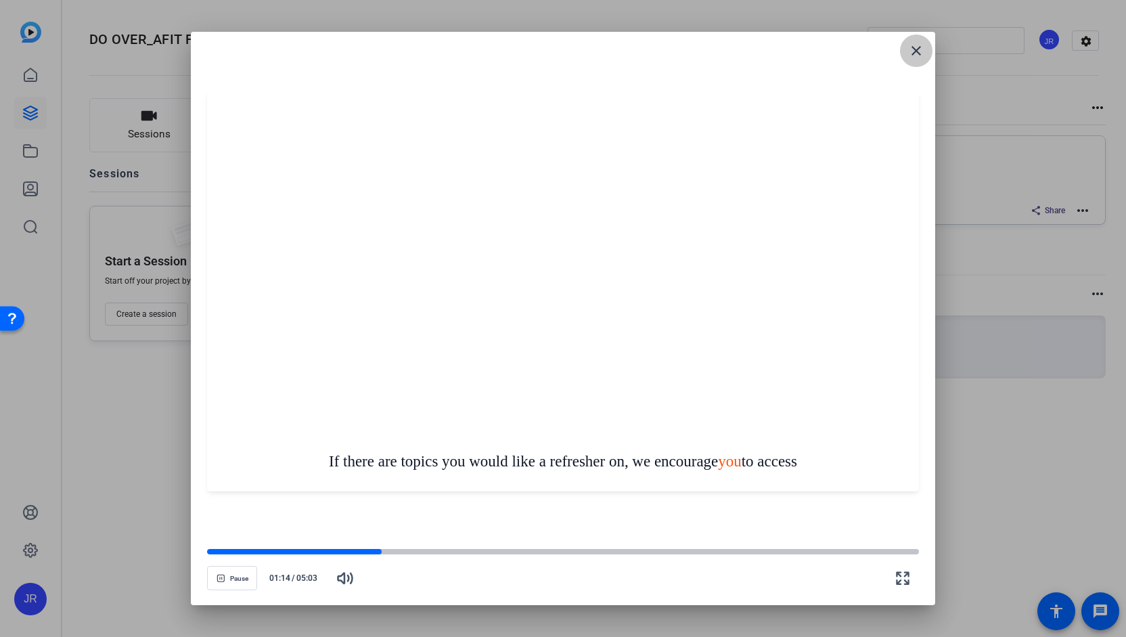
click at [917, 45] on mat-icon "close" at bounding box center [916, 51] width 16 height 16
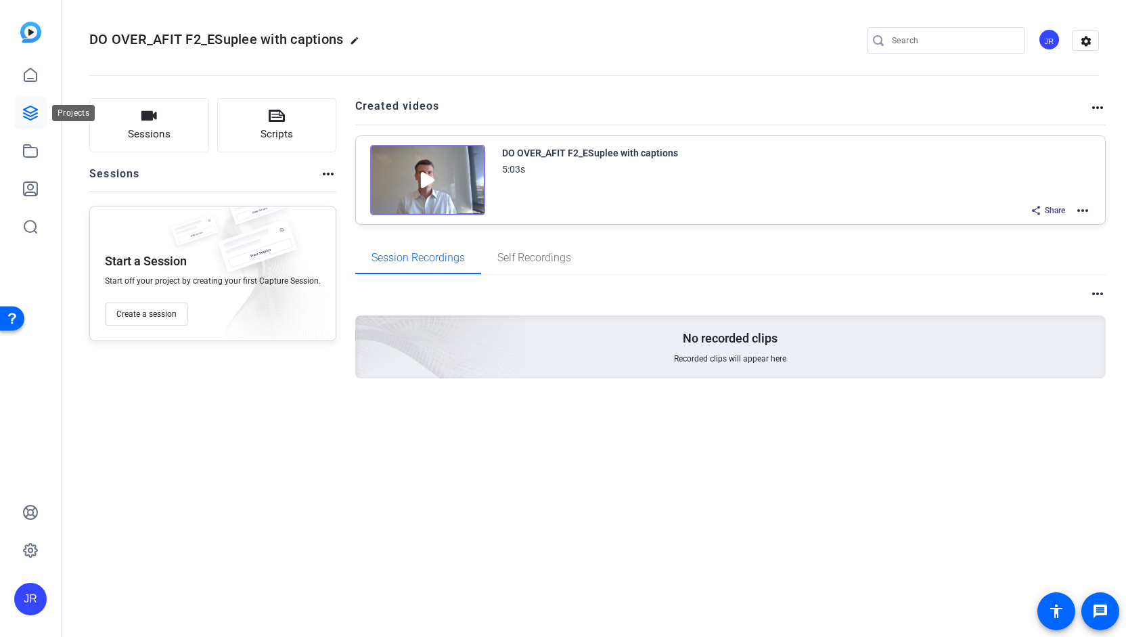
click at [32, 120] on icon at bounding box center [30, 113] width 16 height 16
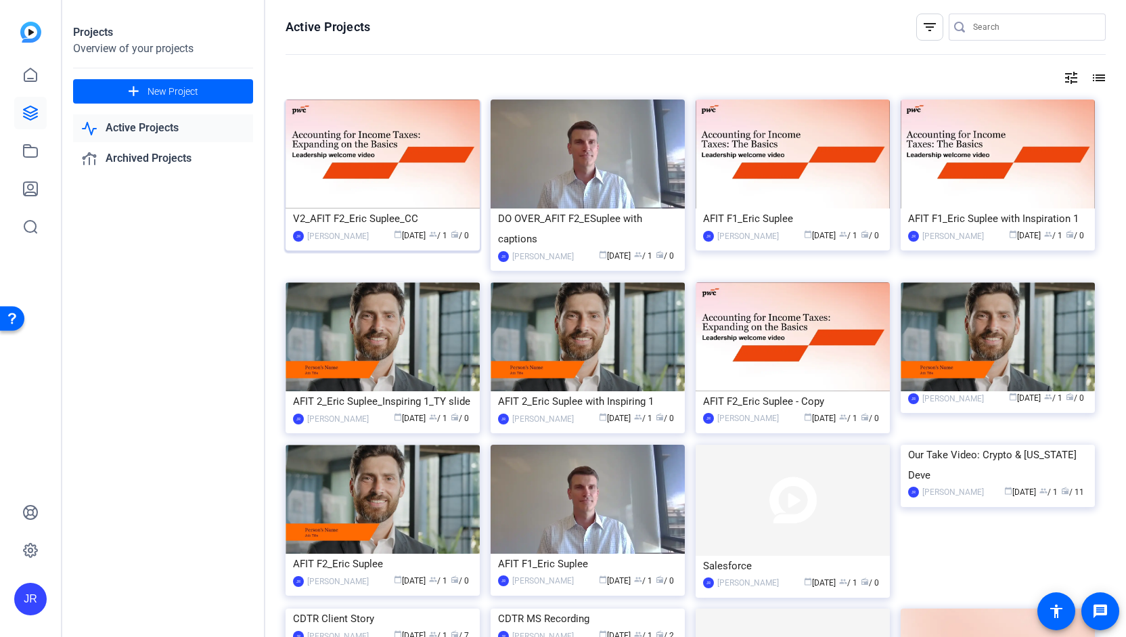
click at [373, 213] on div "V2_AFIT F2_Eric Suplee_CC" at bounding box center [382, 218] width 179 height 20
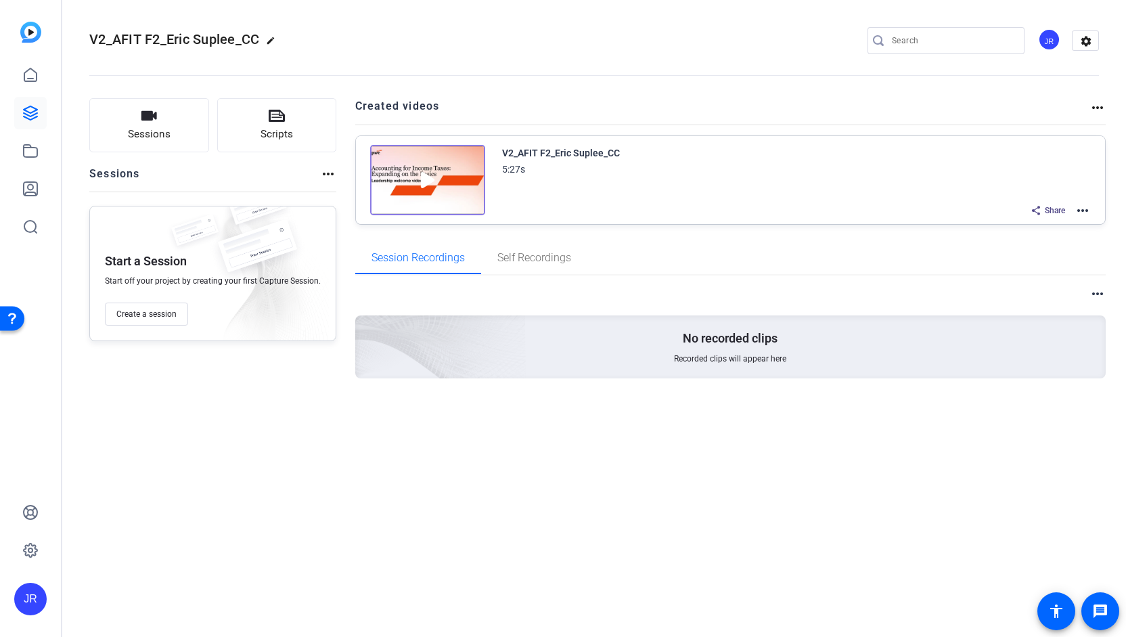
click at [418, 191] on img at bounding box center [427, 180] width 115 height 70
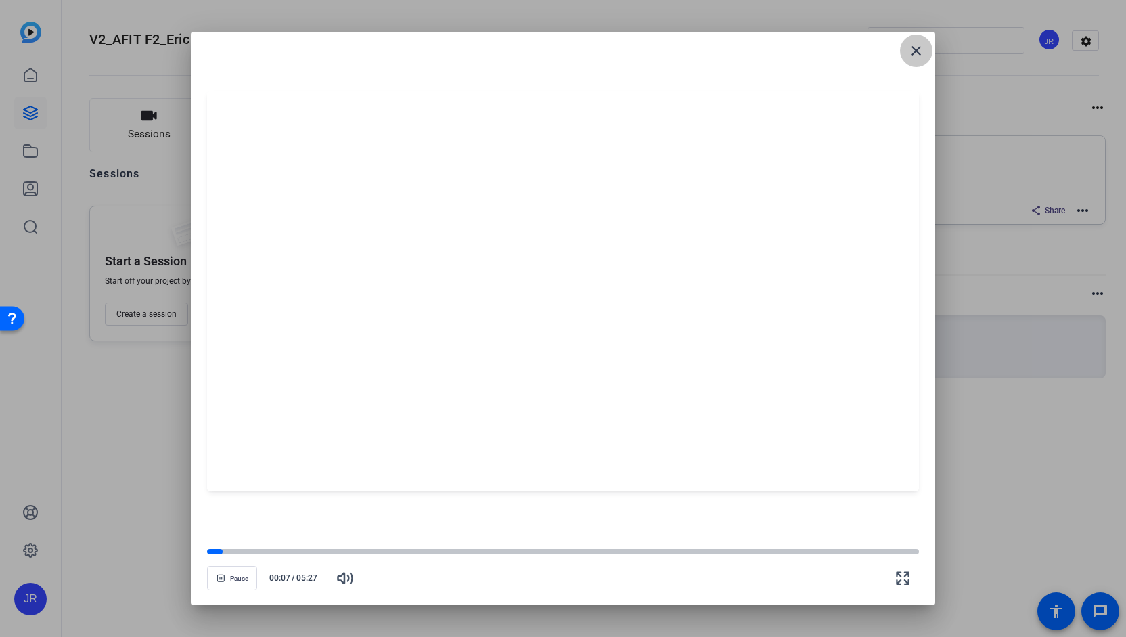
click at [922, 46] on mat-icon "close" at bounding box center [916, 51] width 16 height 16
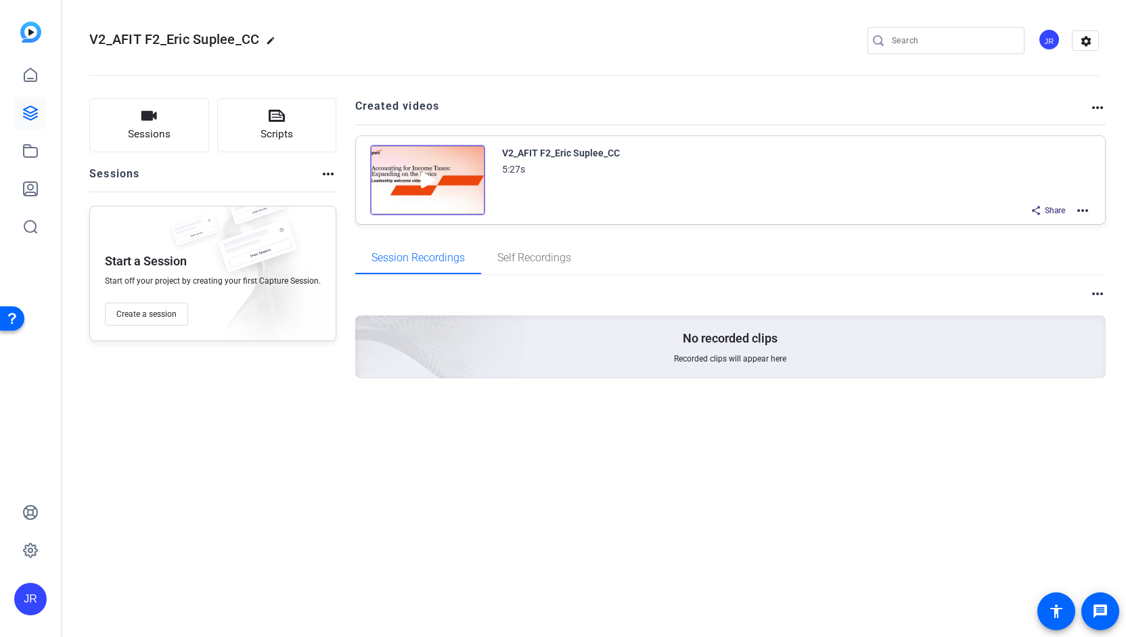
click at [1084, 209] on mat-icon "more_horiz" at bounding box center [1082, 210] width 16 height 16
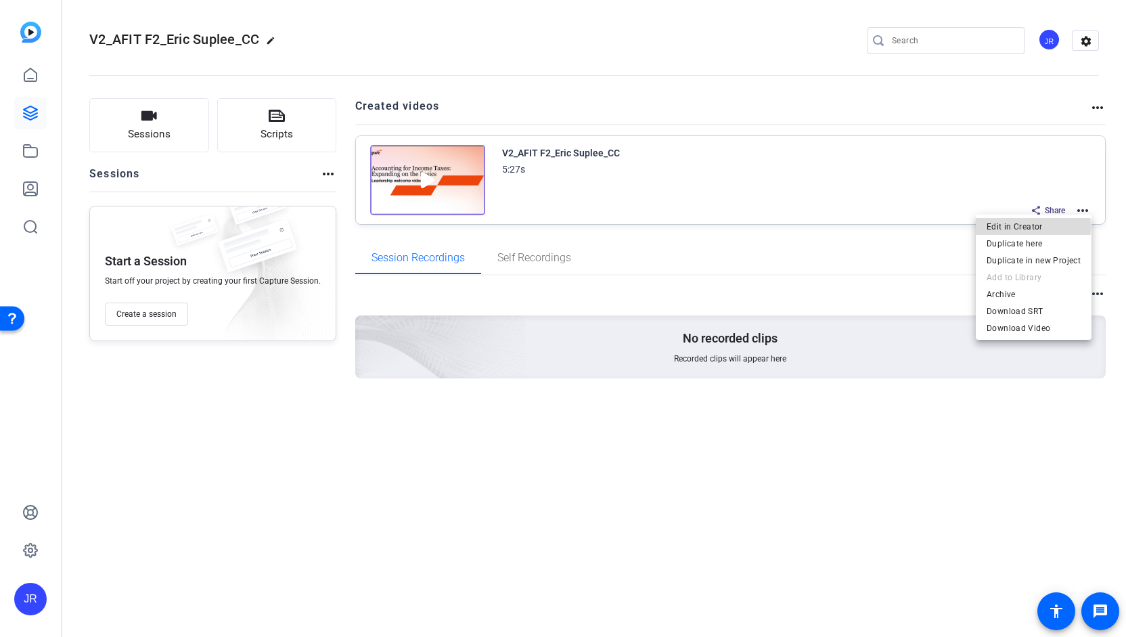
click at [1018, 227] on span "Edit in Creator" at bounding box center [1034, 226] width 94 height 16
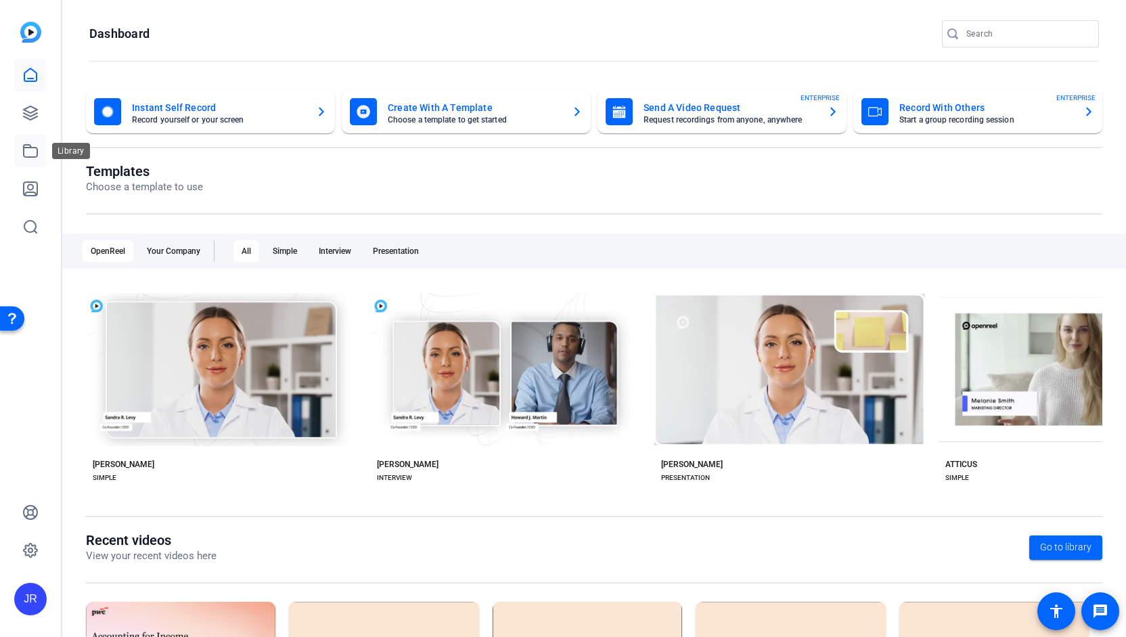
click at [30, 157] on icon at bounding box center [31, 151] width 14 height 12
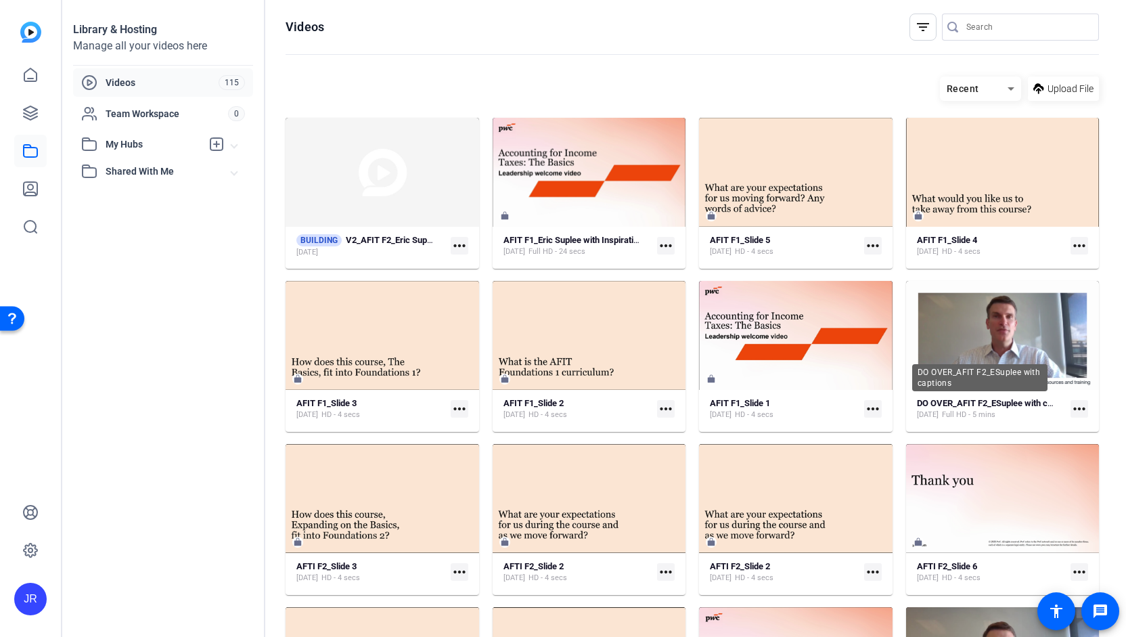
click at [938, 372] on div "DO OVER_AFIT F2_ESuplee with captions" at bounding box center [979, 377] width 135 height 27
click at [1074, 408] on mat-icon "more_horiz" at bounding box center [1079, 409] width 18 height 18
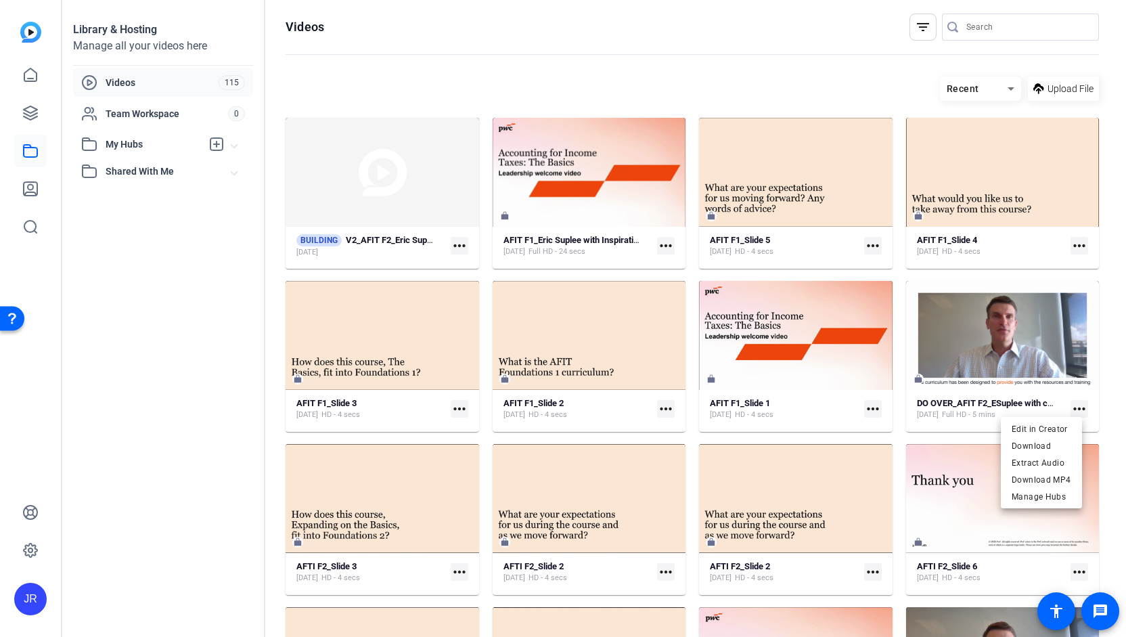
click at [957, 409] on div at bounding box center [563, 318] width 1126 height 637
click at [957, 409] on span "Full HD - 5 mins" at bounding box center [968, 414] width 53 height 11
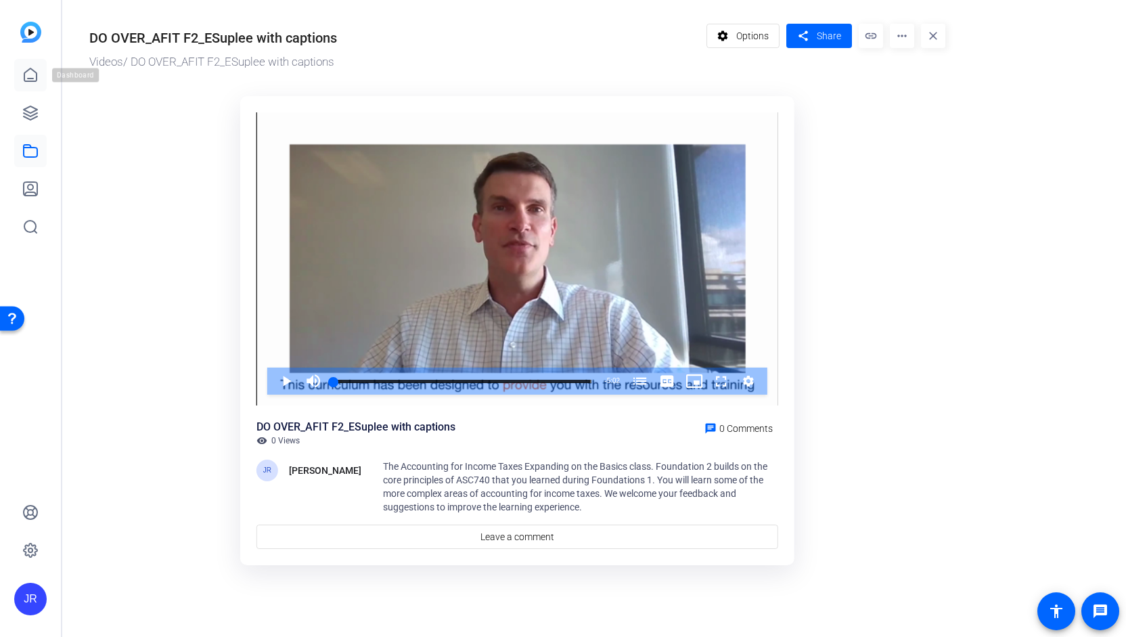
click at [30, 81] on icon at bounding box center [30, 74] width 12 height 13
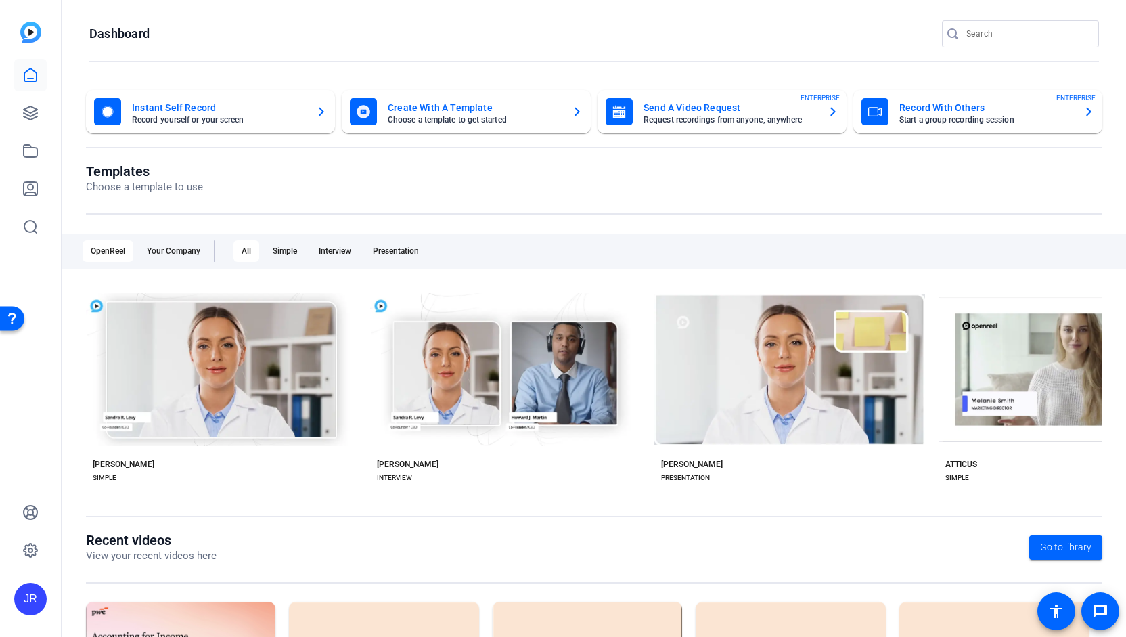
click at [436, 106] on mat-card-title "Create With A Template" at bounding box center [474, 107] width 173 height 16
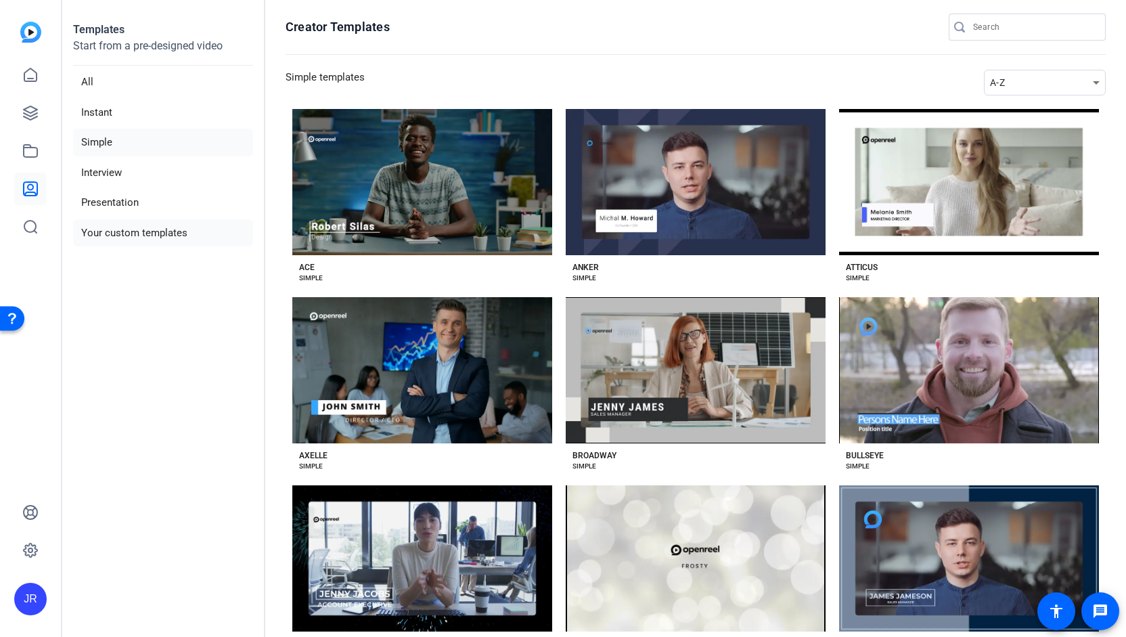
click at [129, 237] on li "Your custom templates" at bounding box center [163, 233] width 180 height 28
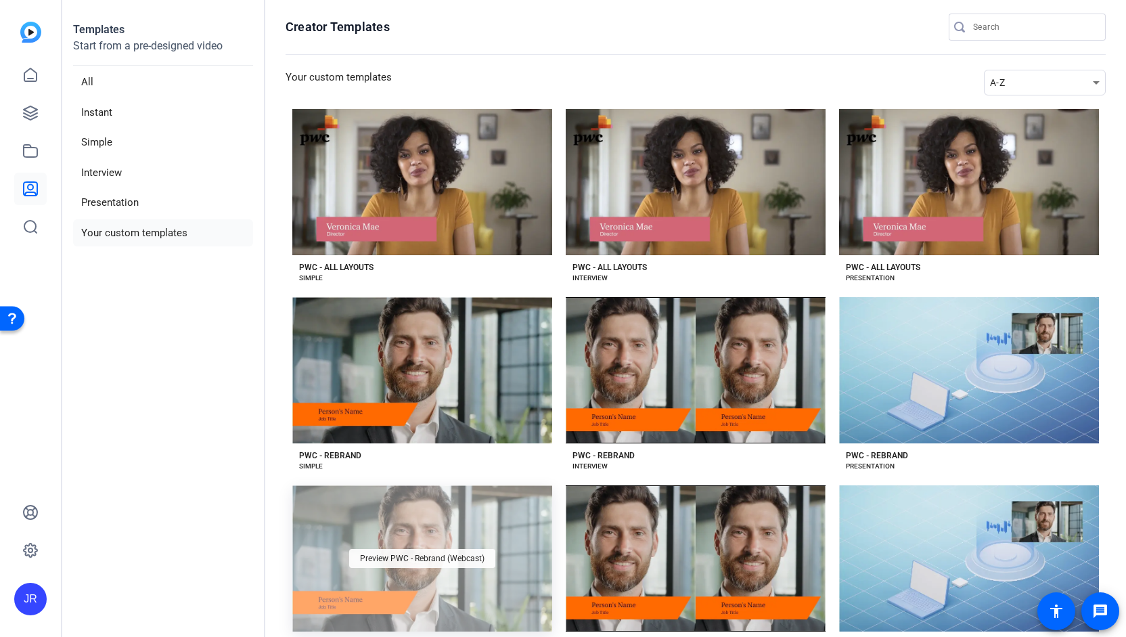
click at [349, 551] on div "Preview PWC - Rebrand (Webcast)" at bounding box center [422, 558] width 146 height 19
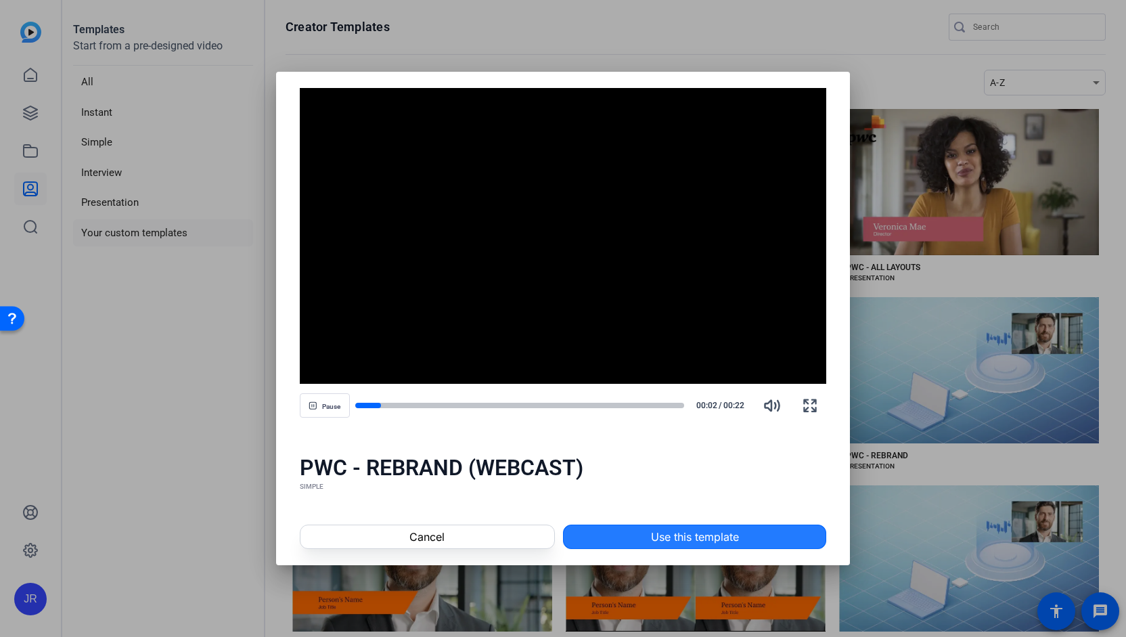
click at [665, 535] on span "Use this template" at bounding box center [695, 536] width 88 height 16
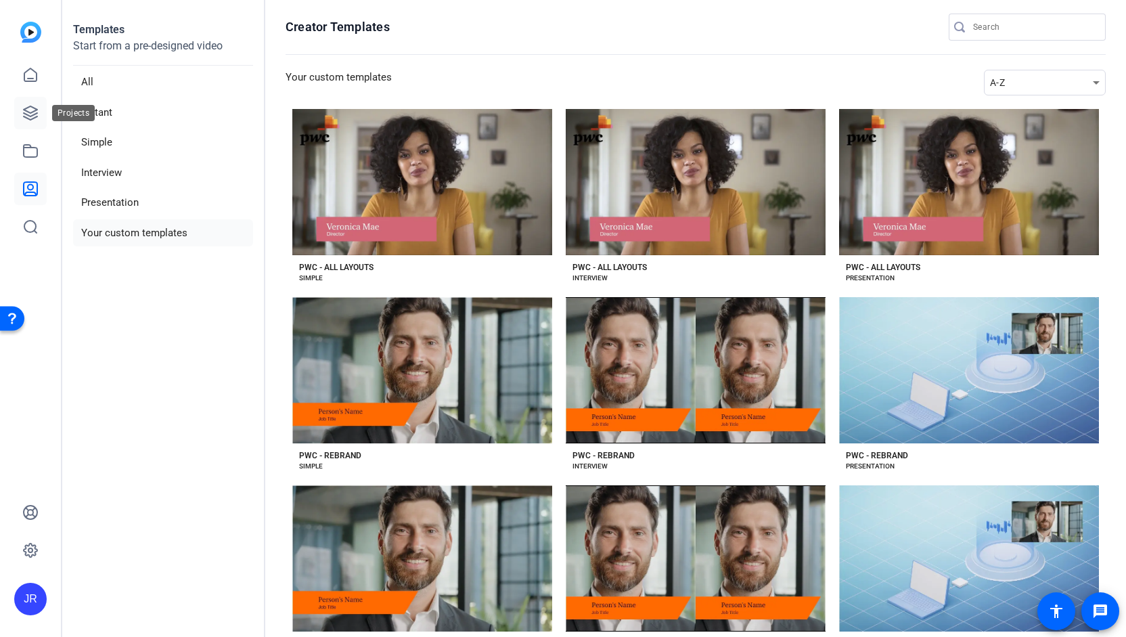
click at [37, 105] on icon at bounding box center [30, 113] width 16 height 16
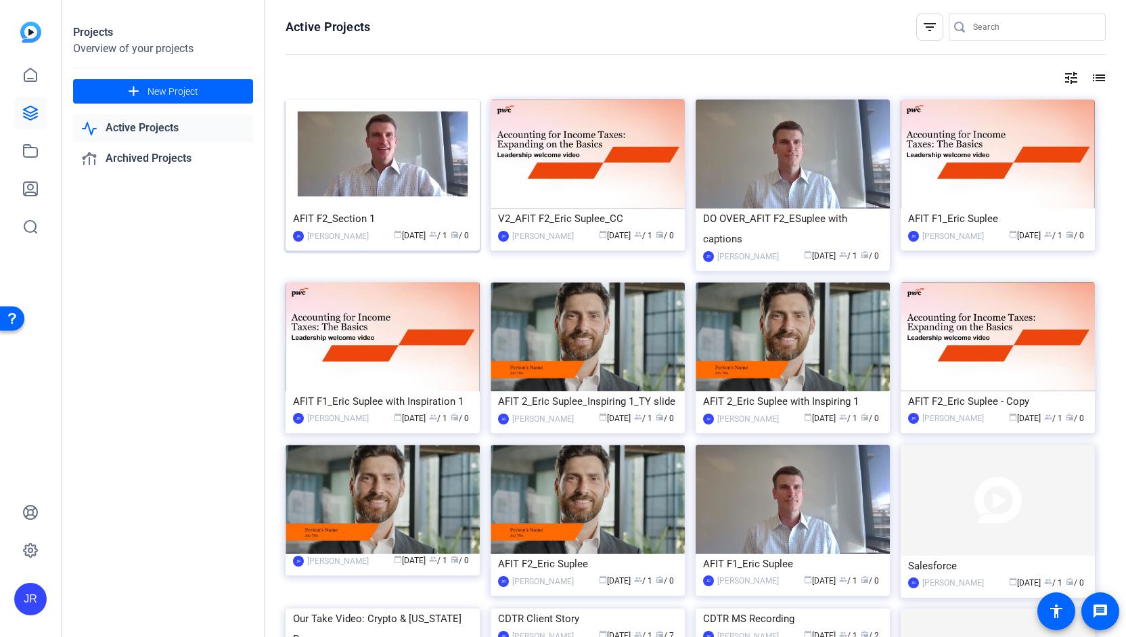
click at [333, 224] on div "AFIT F2_Section 1" at bounding box center [382, 218] width 179 height 20
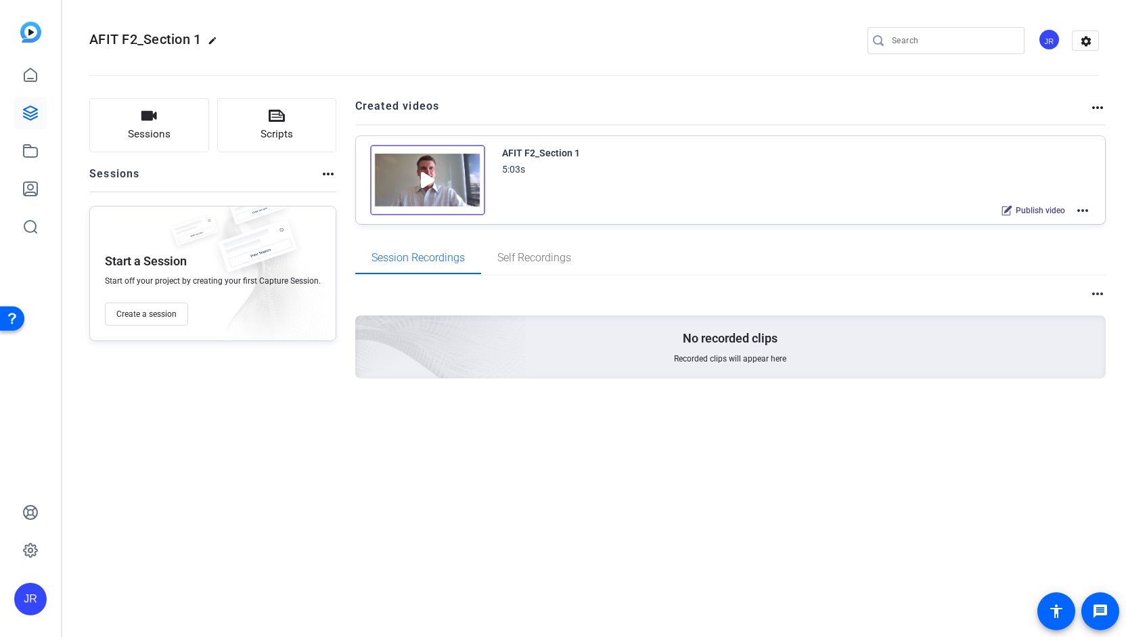
click at [1078, 213] on mat-icon "more_horiz" at bounding box center [1082, 210] width 16 height 16
click at [1026, 225] on span "Edit in Creator" at bounding box center [1034, 226] width 94 height 16
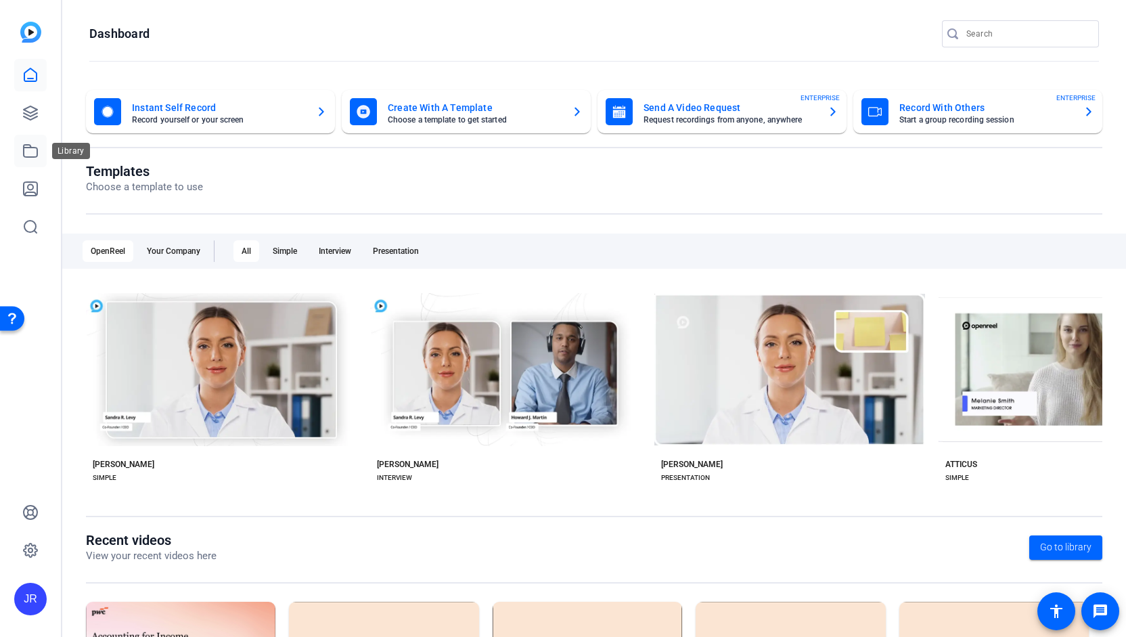
click at [30, 152] on icon at bounding box center [30, 151] width 16 height 16
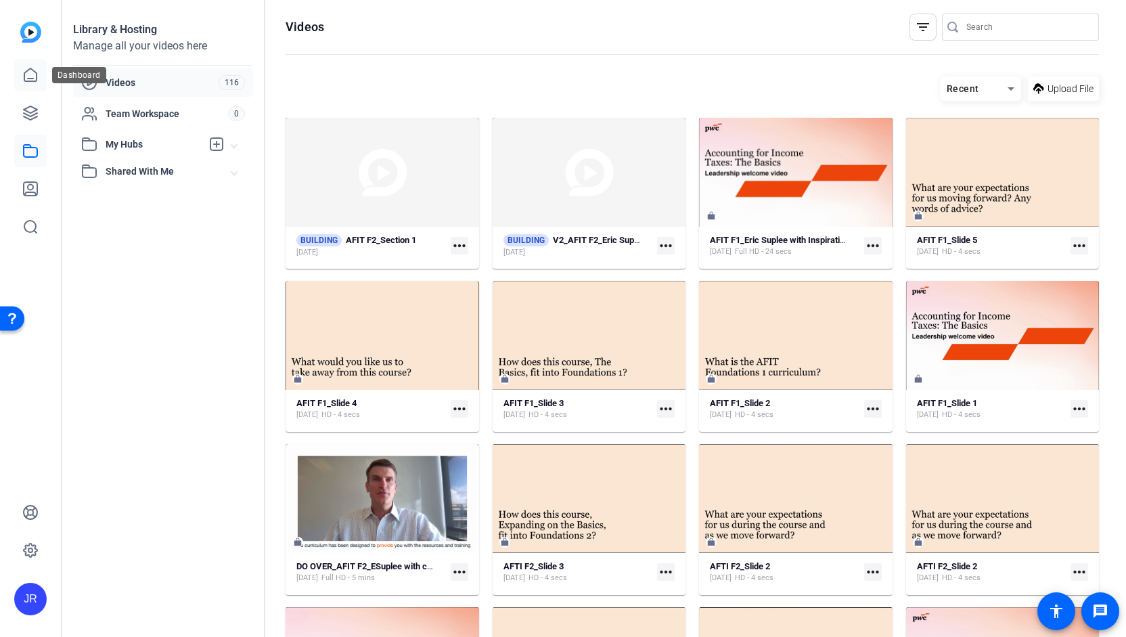
click at [32, 83] on icon at bounding box center [30, 75] width 16 height 16
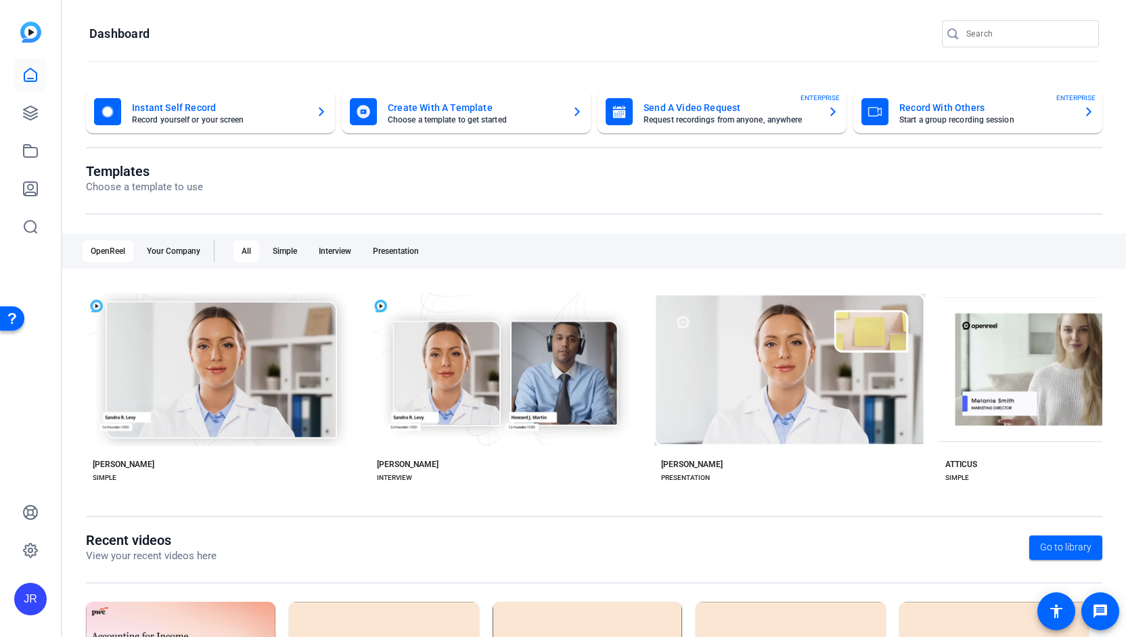
click at [459, 115] on mat-card-title "Create With A Template" at bounding box center [474, 107] width 173 height 16
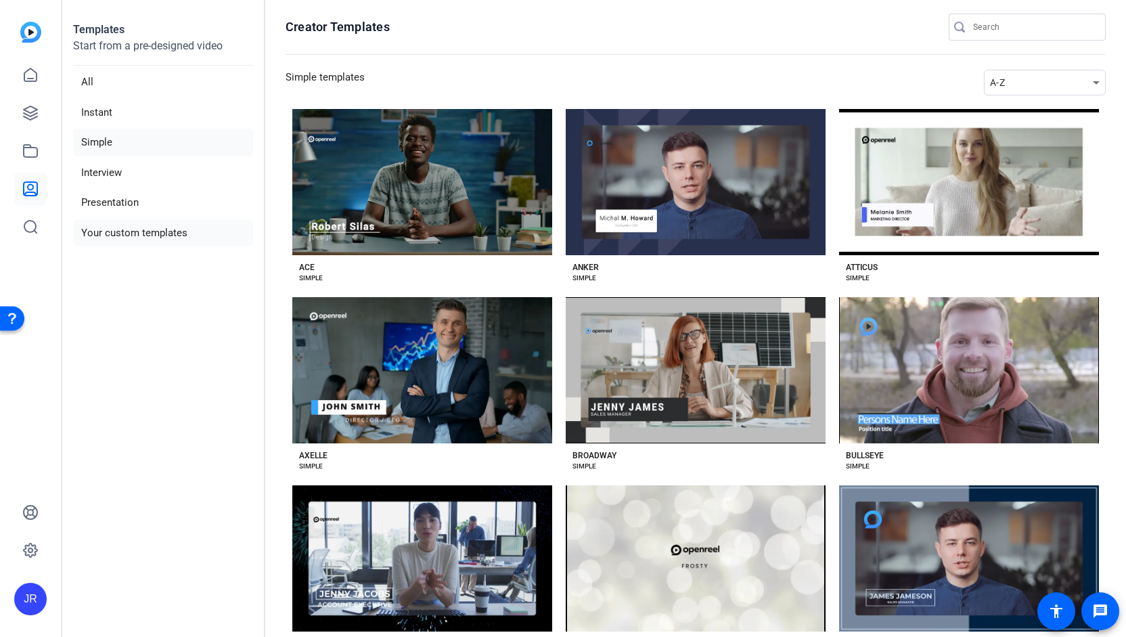
click at [111, 231] on li "Your custom templates" at bounding box center [163, 233] width 180 height 28
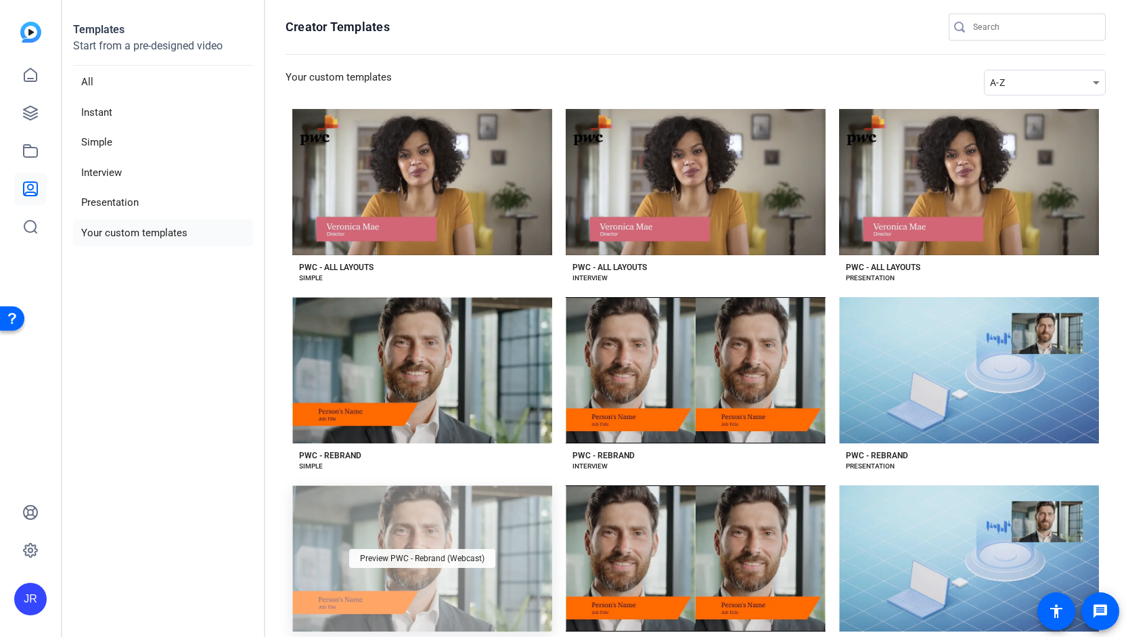
click at [396, 561] on div "Preview PWC - Rebrand (Webcast)" at bounding box center [422, 558] width 146 height 19
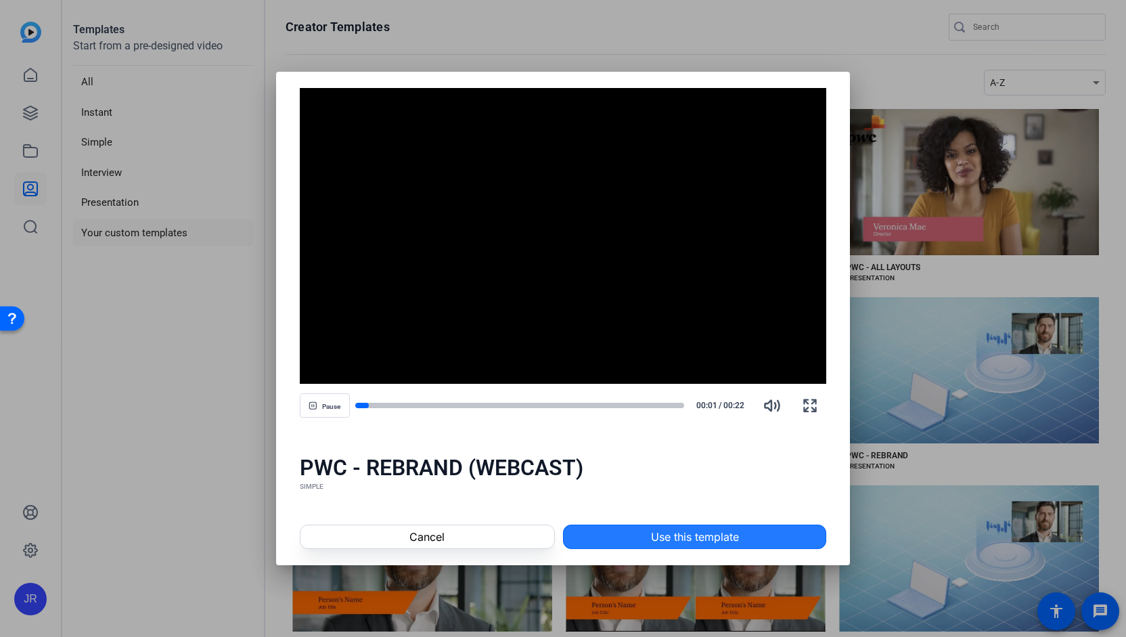
click at [689, 545] on span at bounding box center [695, 536] width 262 height 32
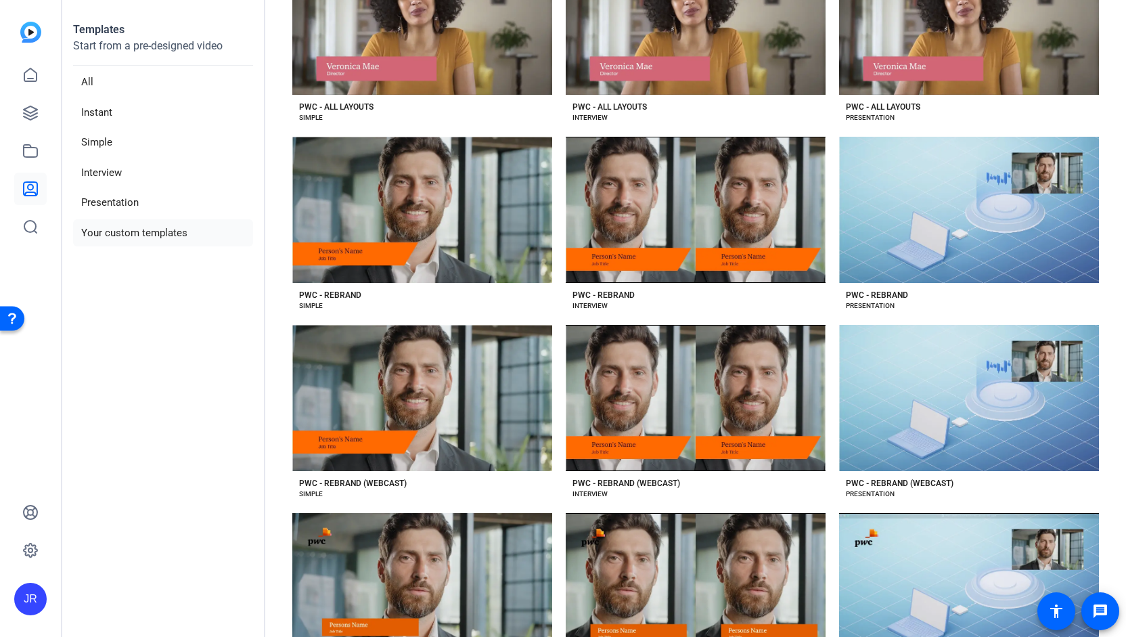
scroll to position [162, 0]
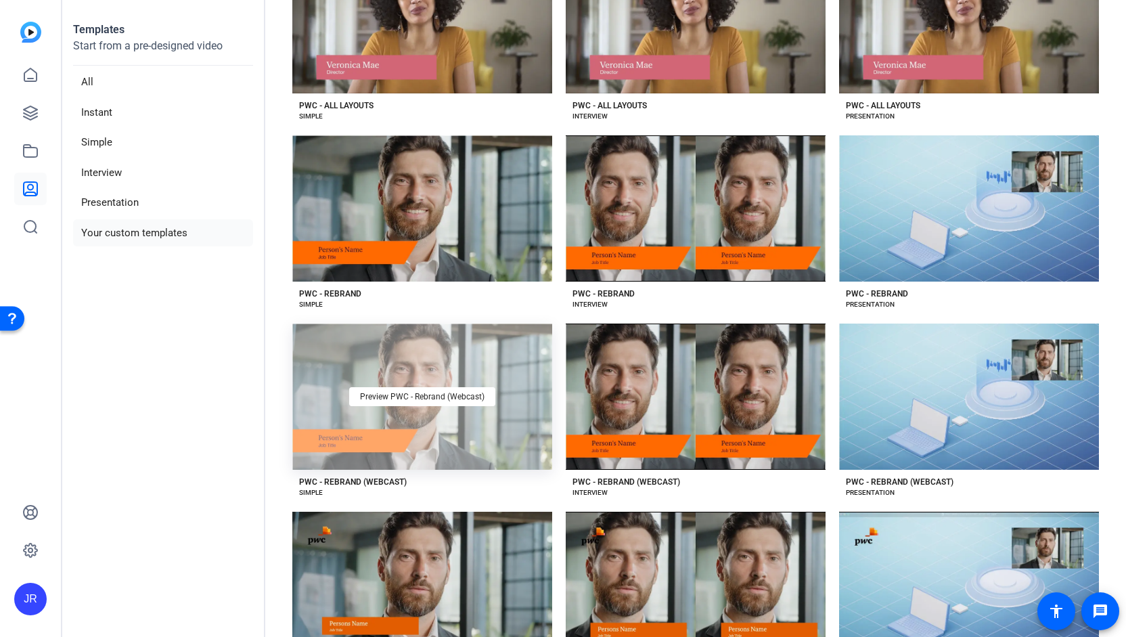
click at [382, 436] on div "Preview PWC - Rebrand (Webcast)" at bounding box center [422, 396] width 260 height 146
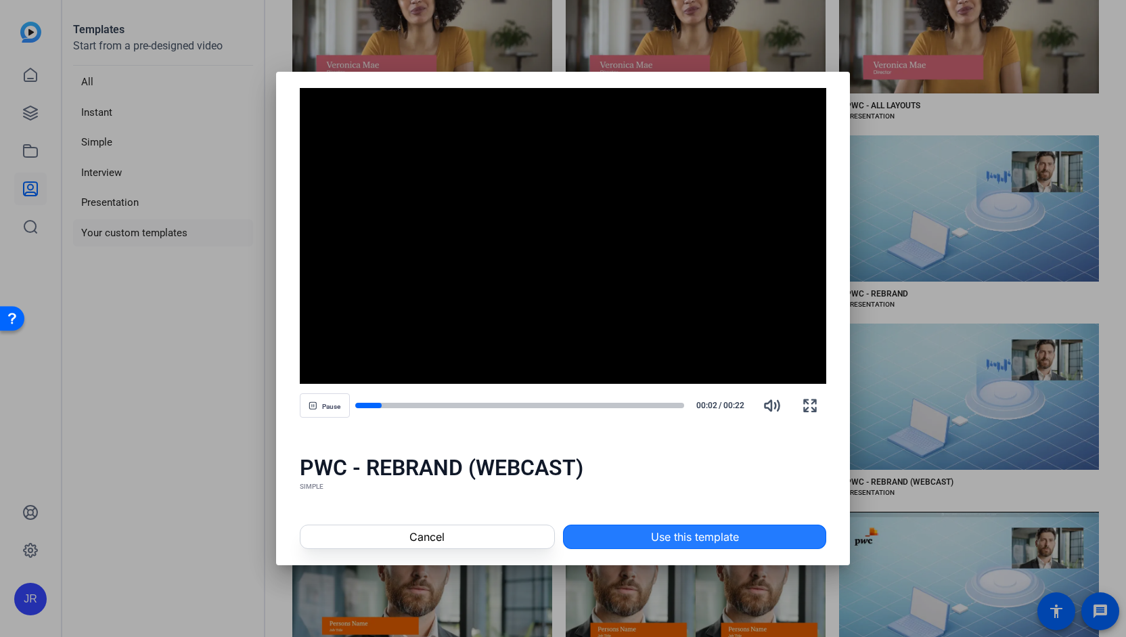
click at [660, 543] on span "Use this template" at bounding box center [695, 536] width 88 height 16
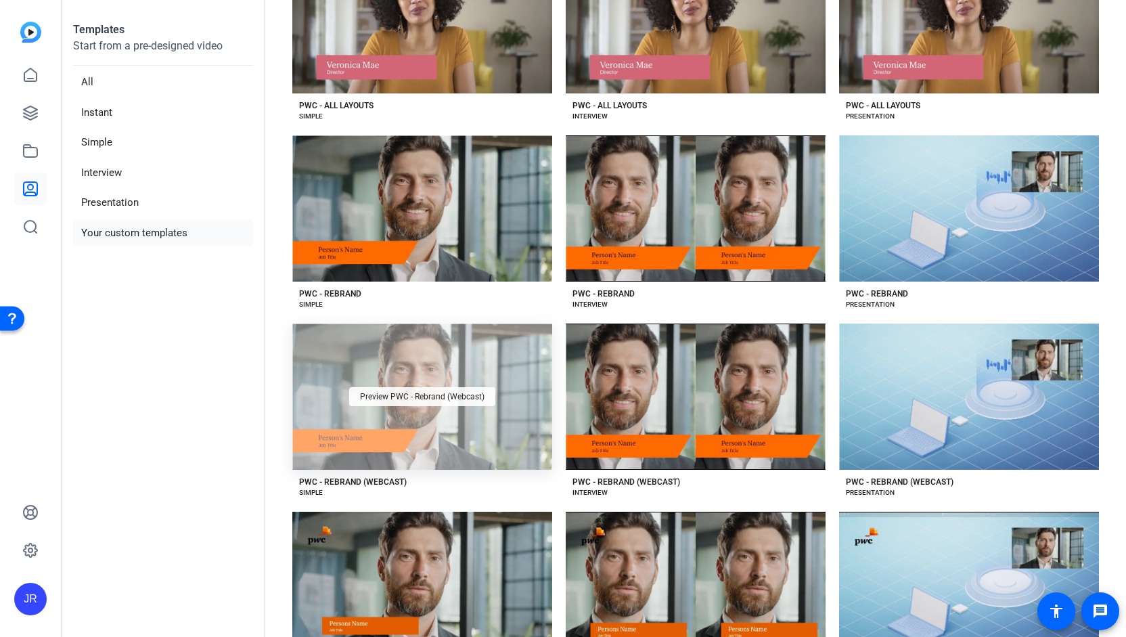
click at [395, 399] on div "Preview PWC - Rebrand (Webcast)" at bounding box center [422, 396] width 146 height 19
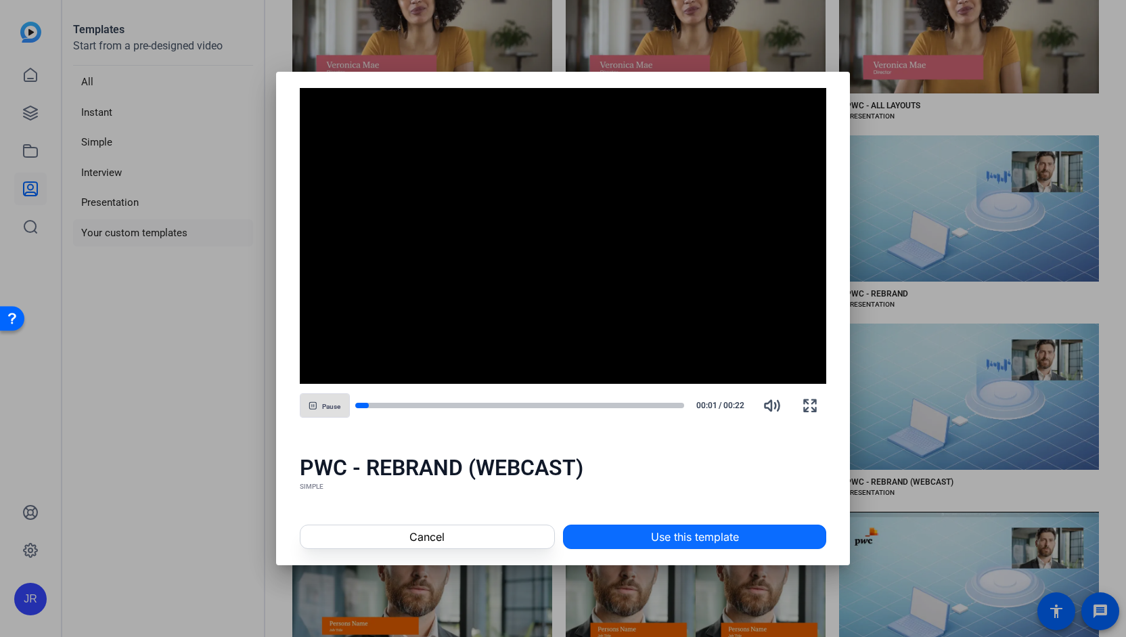
click at [682, 539] on span "Use this template" at bounding box center [695, 536] width 88 height 16
click at [682, 539] on div "Cancel Creating project..." at bounding box center [563, 536] width 574 height 57
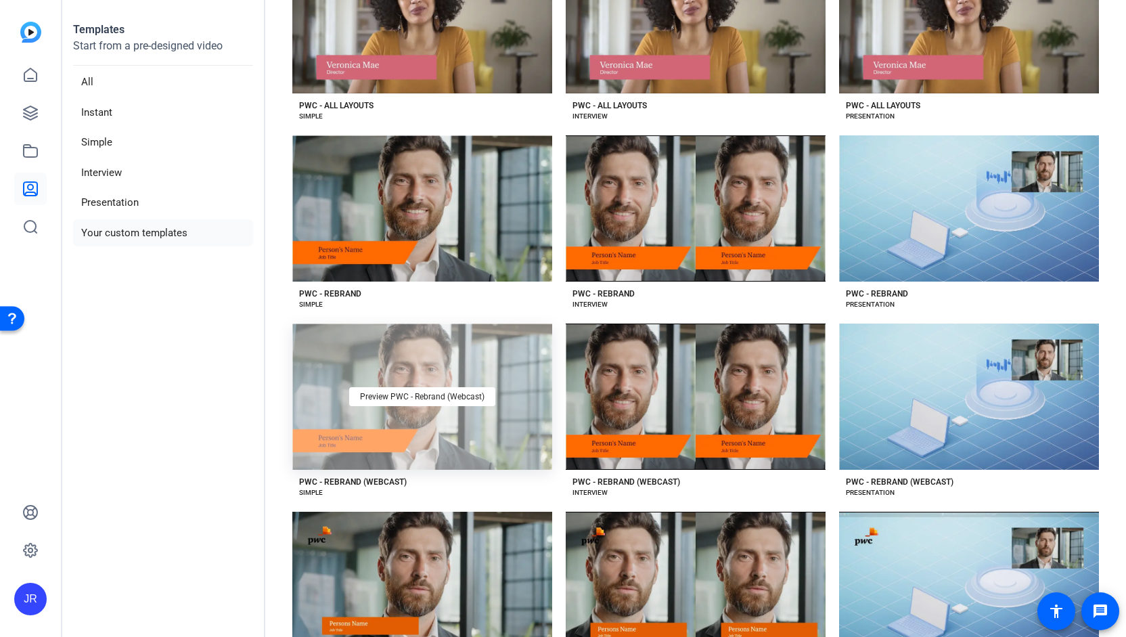
click at [420, 432] on div "Preview PWC - Rebrand (Webcast)" at bounding box center [422, 396] width 260 height 146
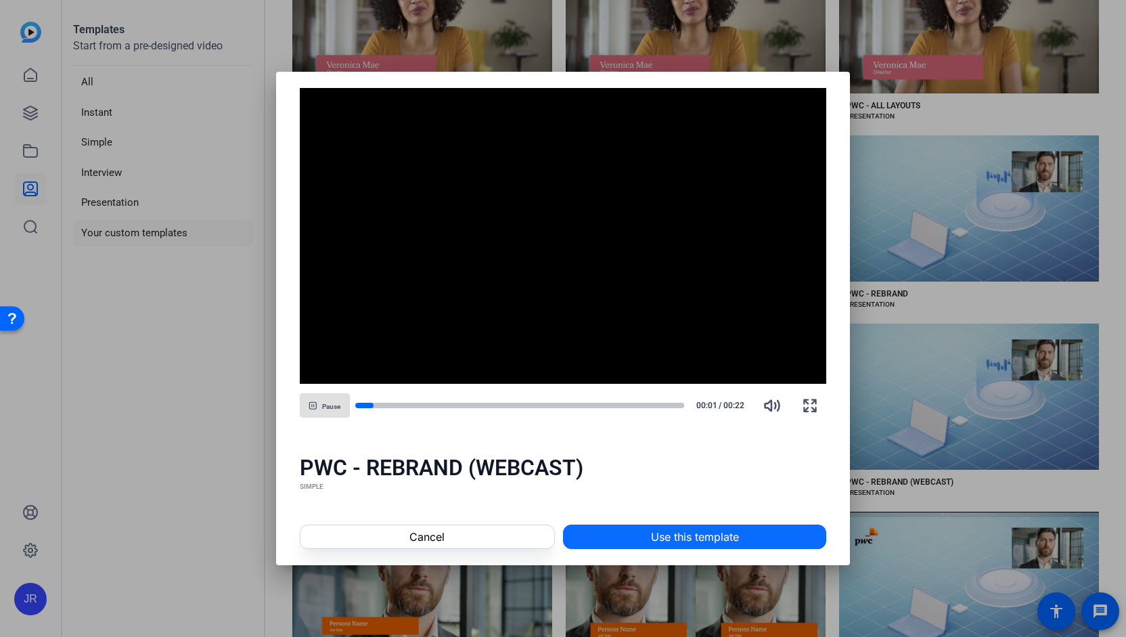
click at [664, 529] on span "Use this template" at bounding box center [695, 536] width 88 height 16
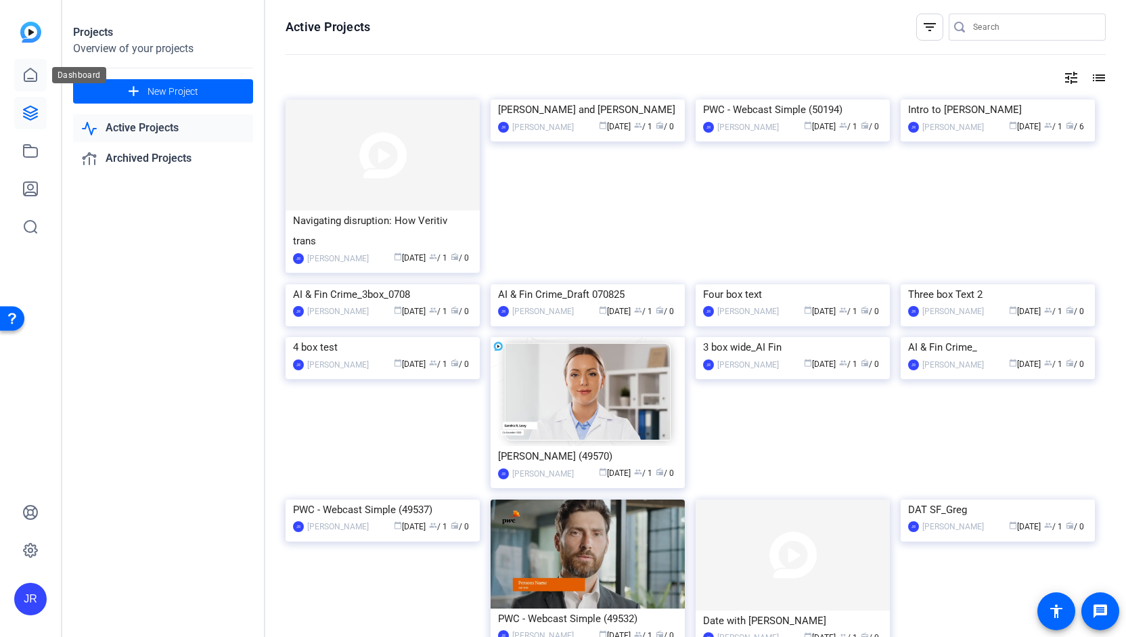
click at [29, 77] on icon at bounding box center [30, 75] width 16 height 16
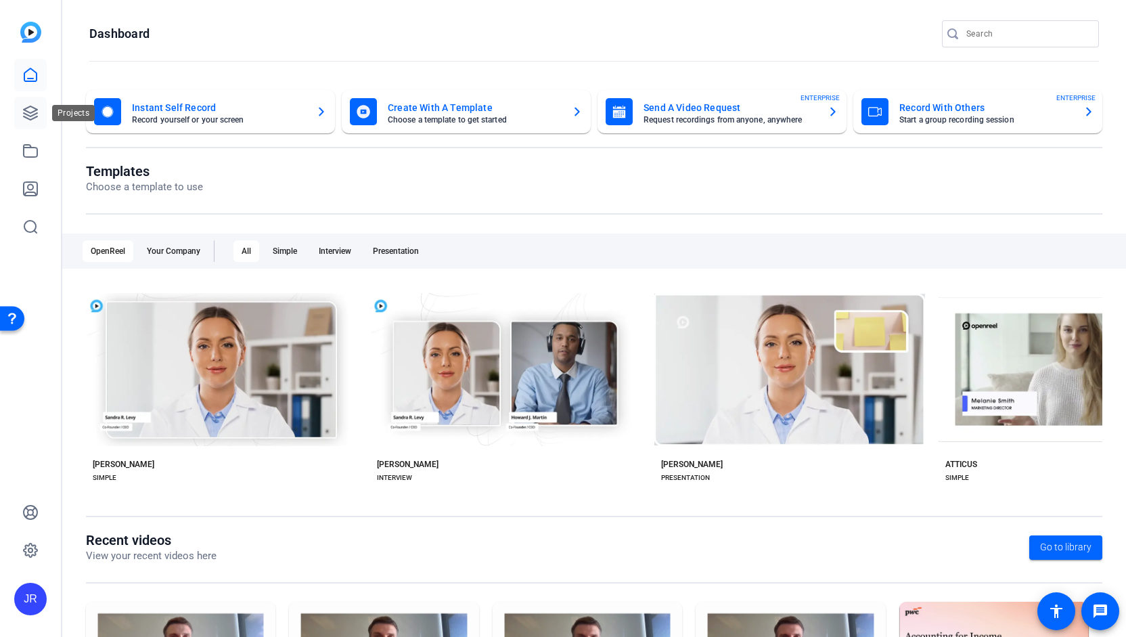
click at [30, 121] on link at bounding box center [30, 113] width 32 height 32
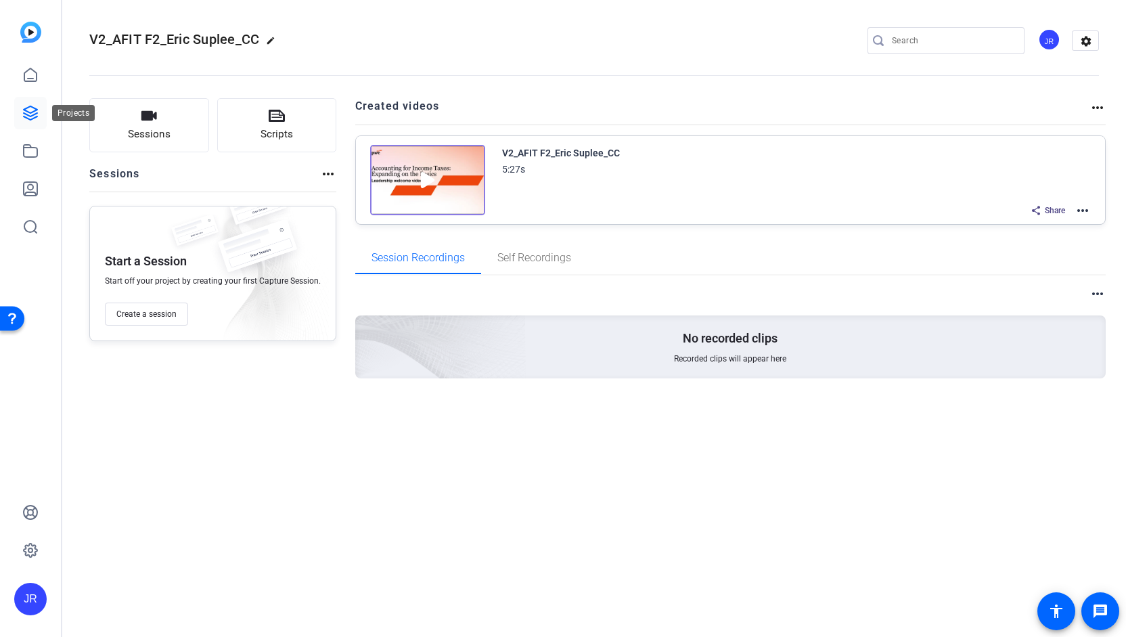
click at [26, 109] on icon at bounding box center [30, 113] width 16 height 16
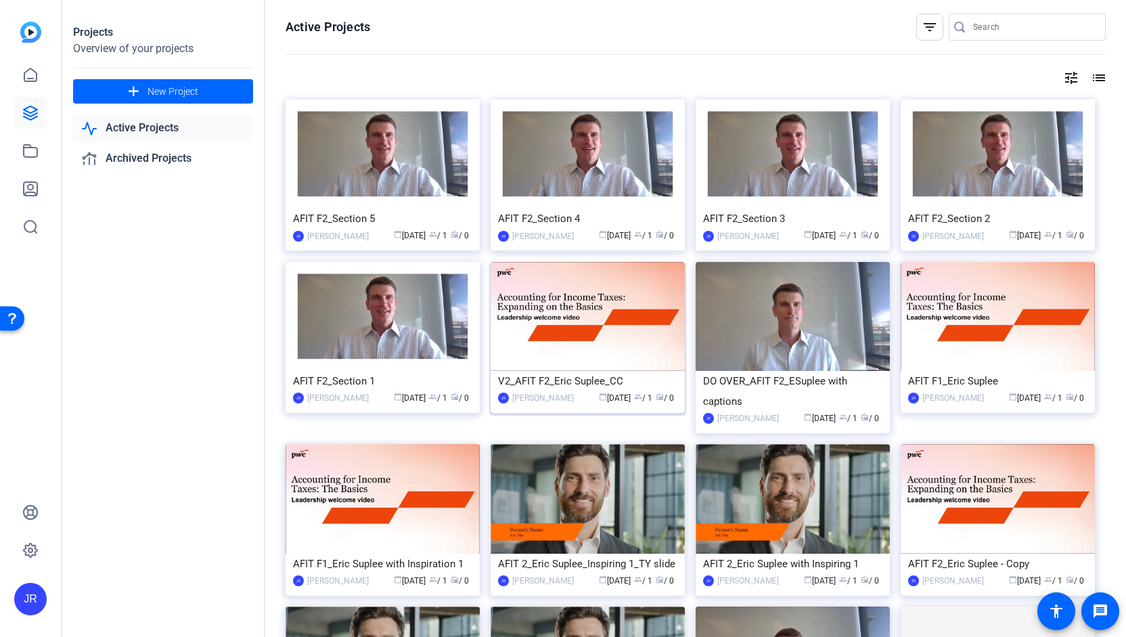
click at [538, 381] on div "V2_AFIT F2_Eric Suplee_CC" at bounding box center [587, 381] width 179 height 20
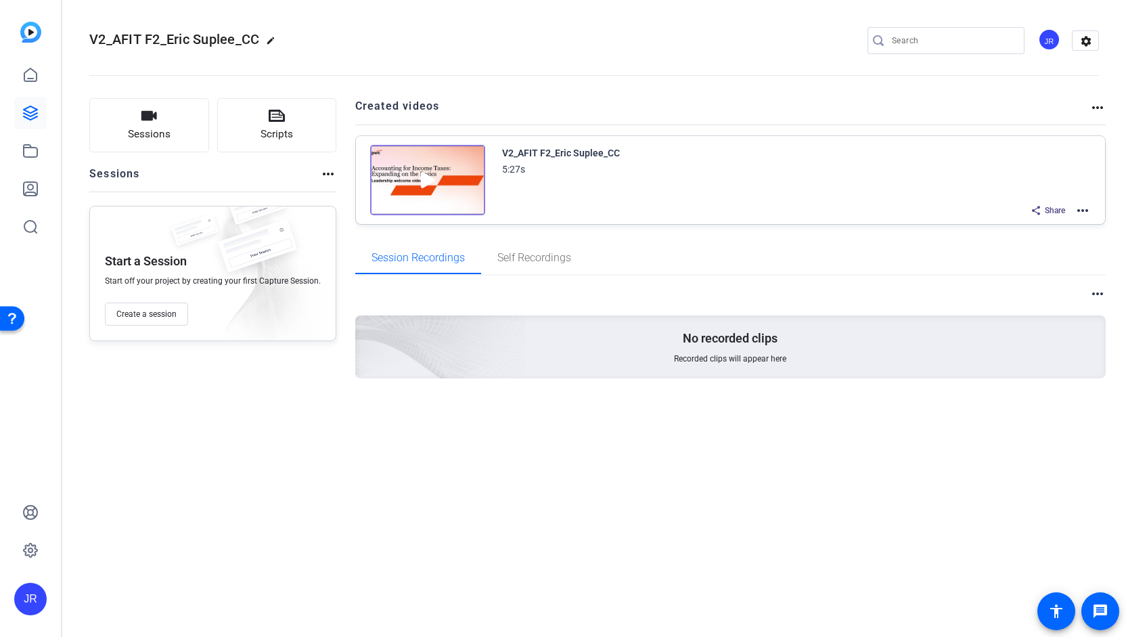
click at [1087, 210] on mat-icon "more_horiz" at bounding box center [1082, 210] width 16 height 16
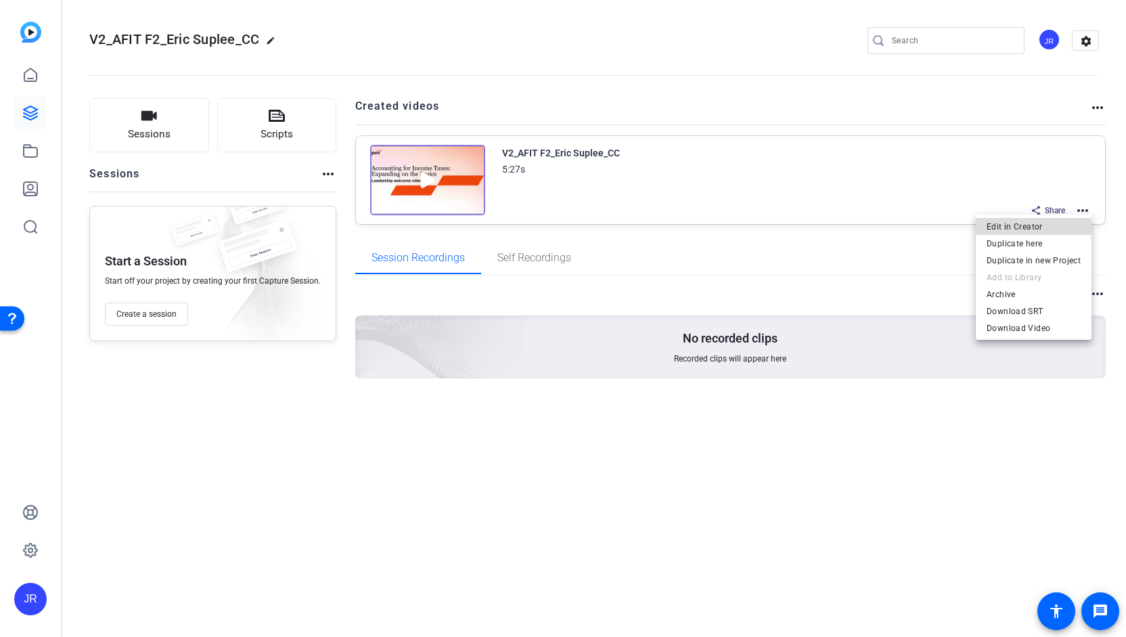
click at [1030, 227] on span "Edit in Creator" at bounding box center [1034, 226] width 94 height 16
